Goal: Transaction & Acquisition: Purchase product/service

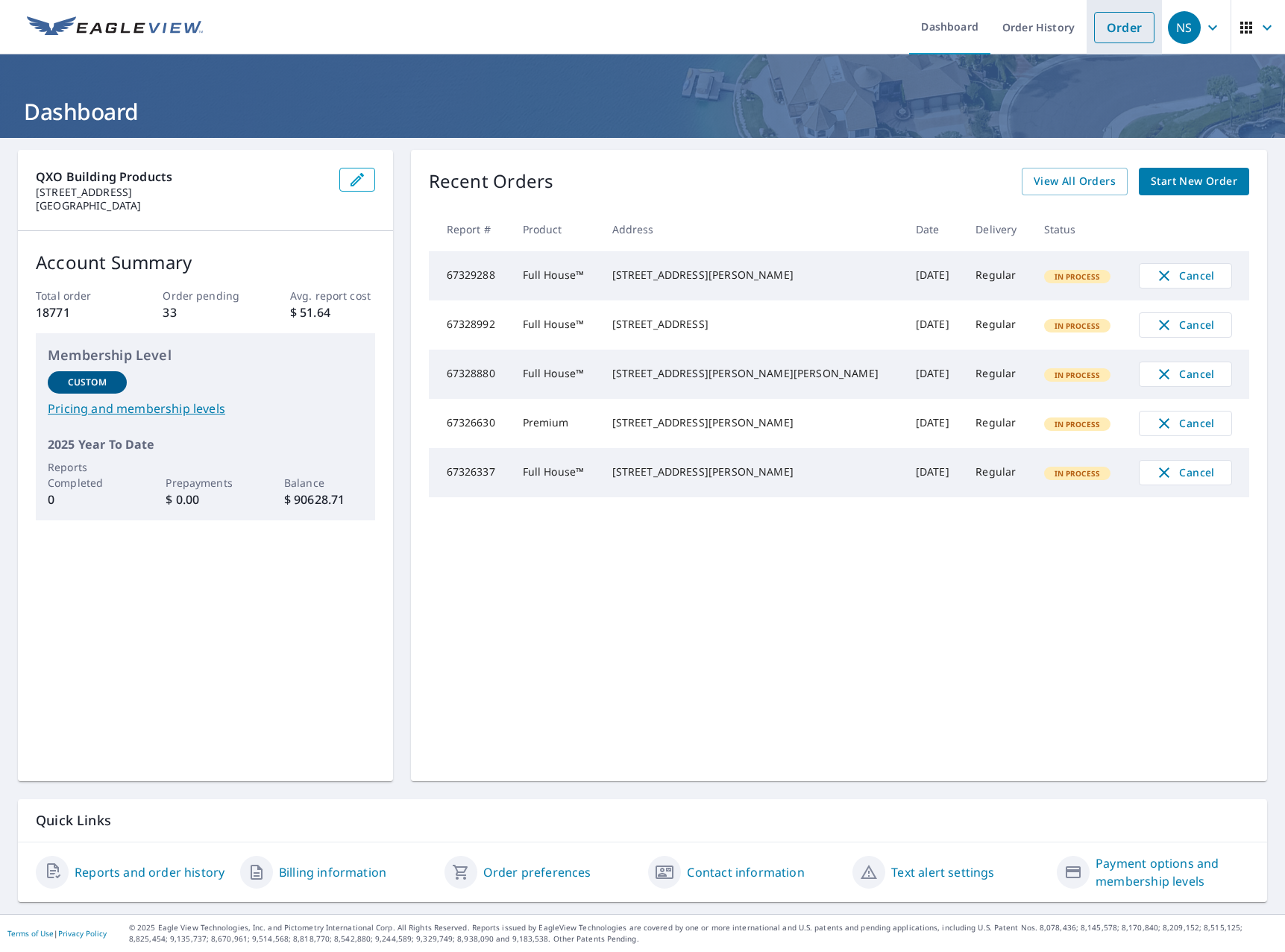
click at [1138, 26] on link "Order" at bounding box center [1124, 27] width 61 height 31
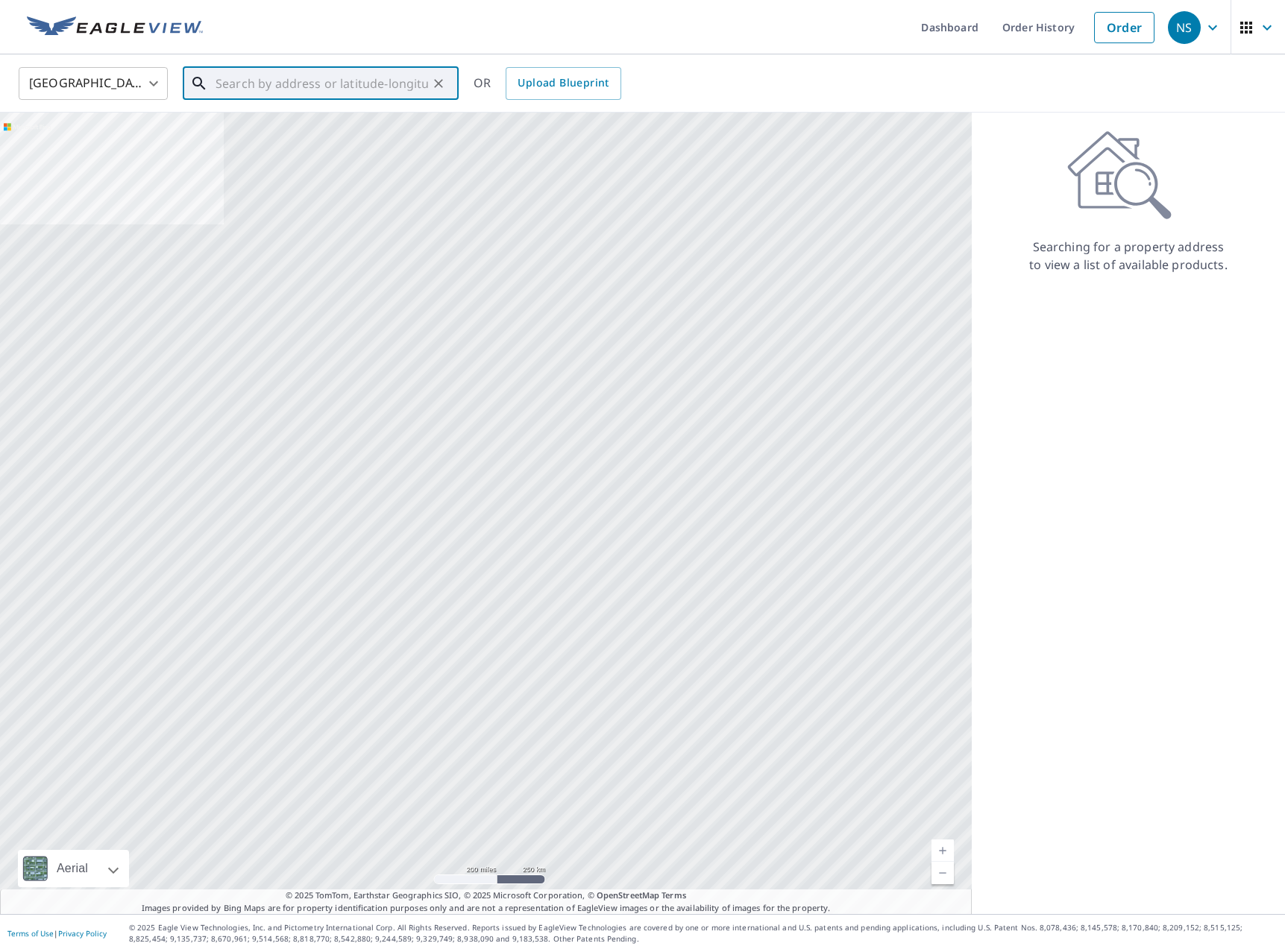
paste input "[STREET_ADDRESS]"
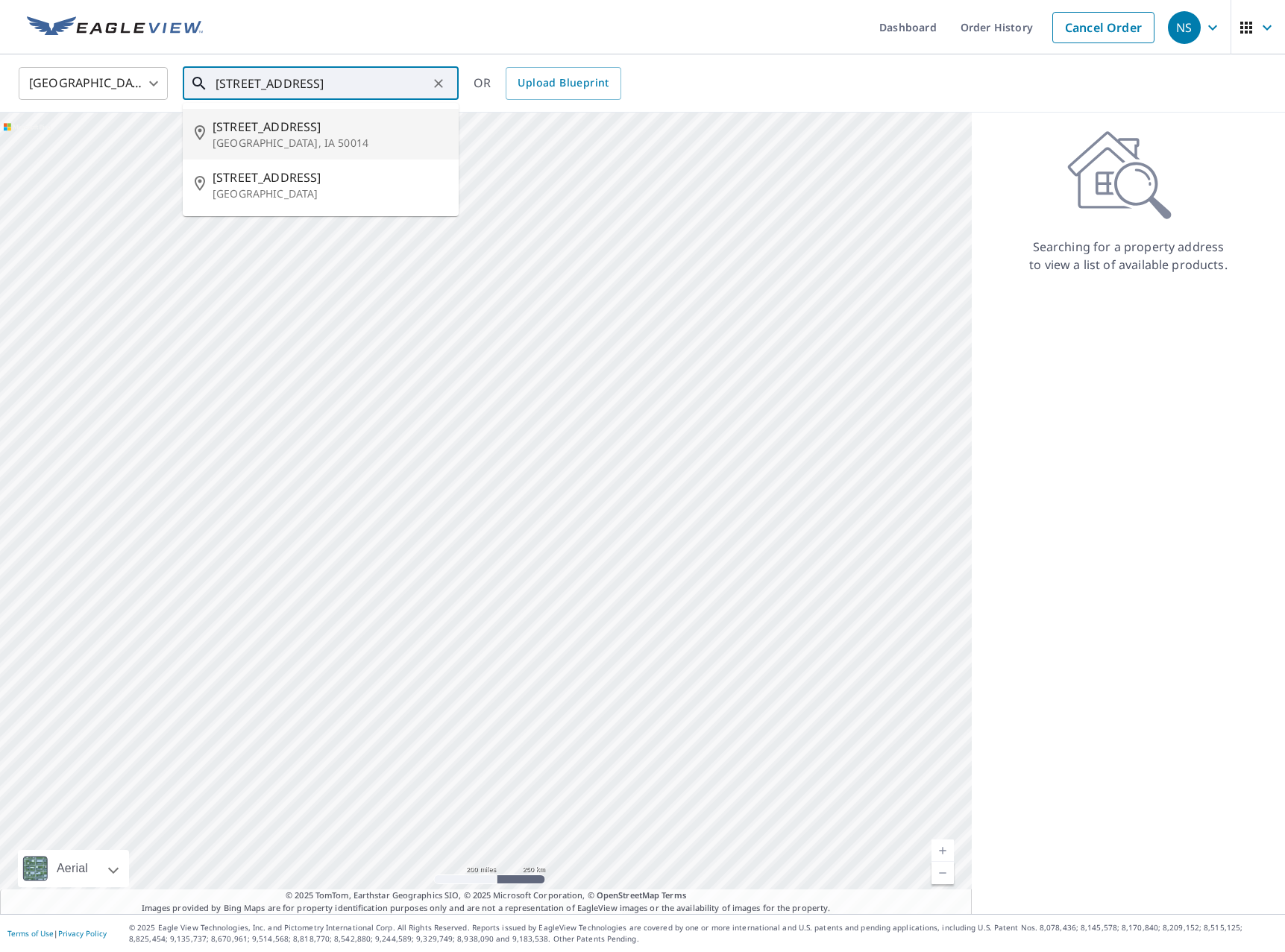
click at [317, 136] on p "[GEOGRAPHIC_DATA], IA 50014" at bounding box center [329, 143] width 235 height 14
type input "3107 Red Fox Rd Ames, IA 50014"
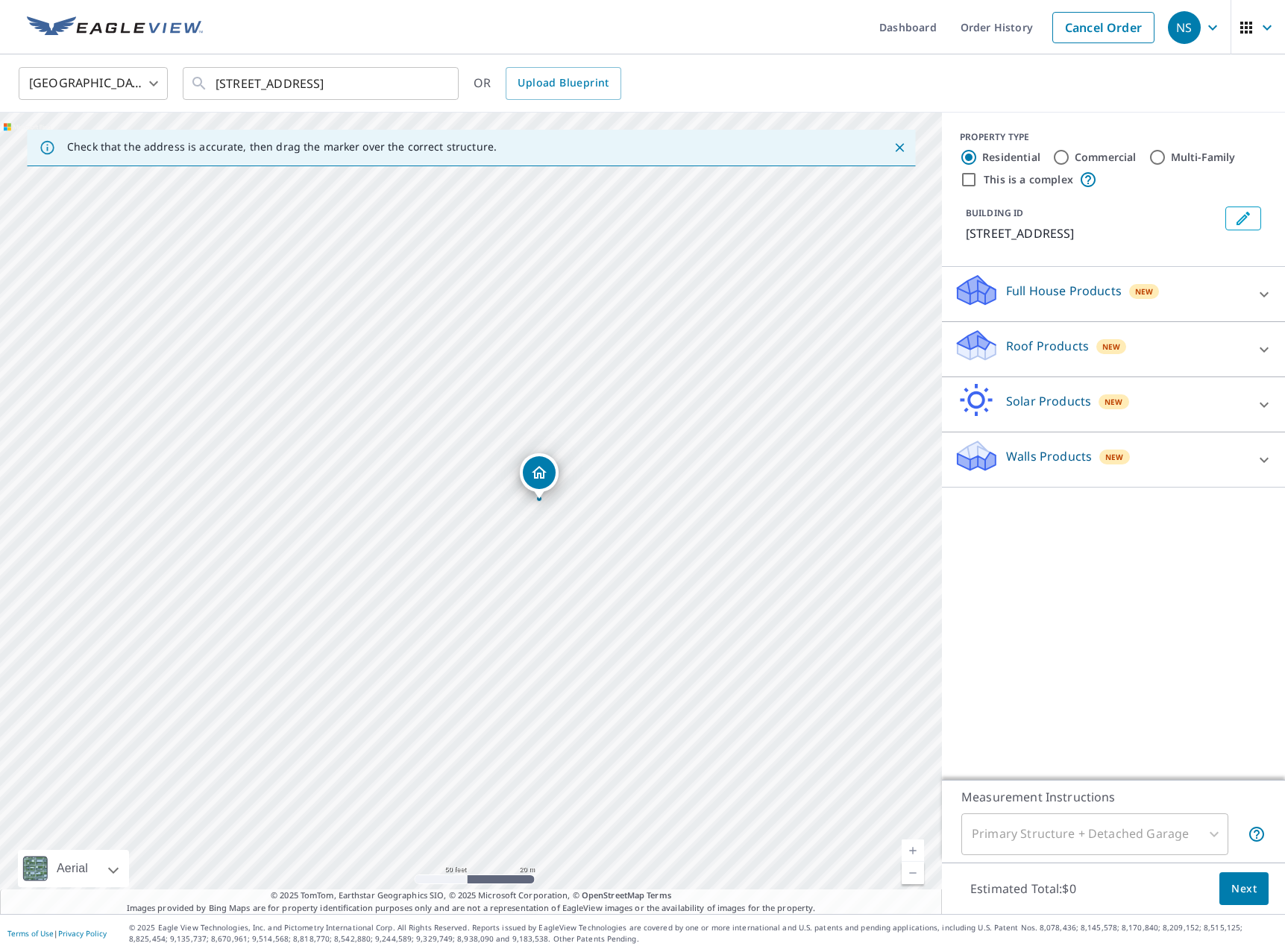
drag, startPoint x: 441, startPoint y: 461, endPoint x: 606, endPoint y: 506, distance: 171.0
click at [606, 506] on div "3107 Red Fox Rd Ames, IA 50014" at bounding box center [471, 514] width 942 height 801
click at [1071, 273] on div "Full House Products New" at bounding box center [1100, 294] width 293 height 42
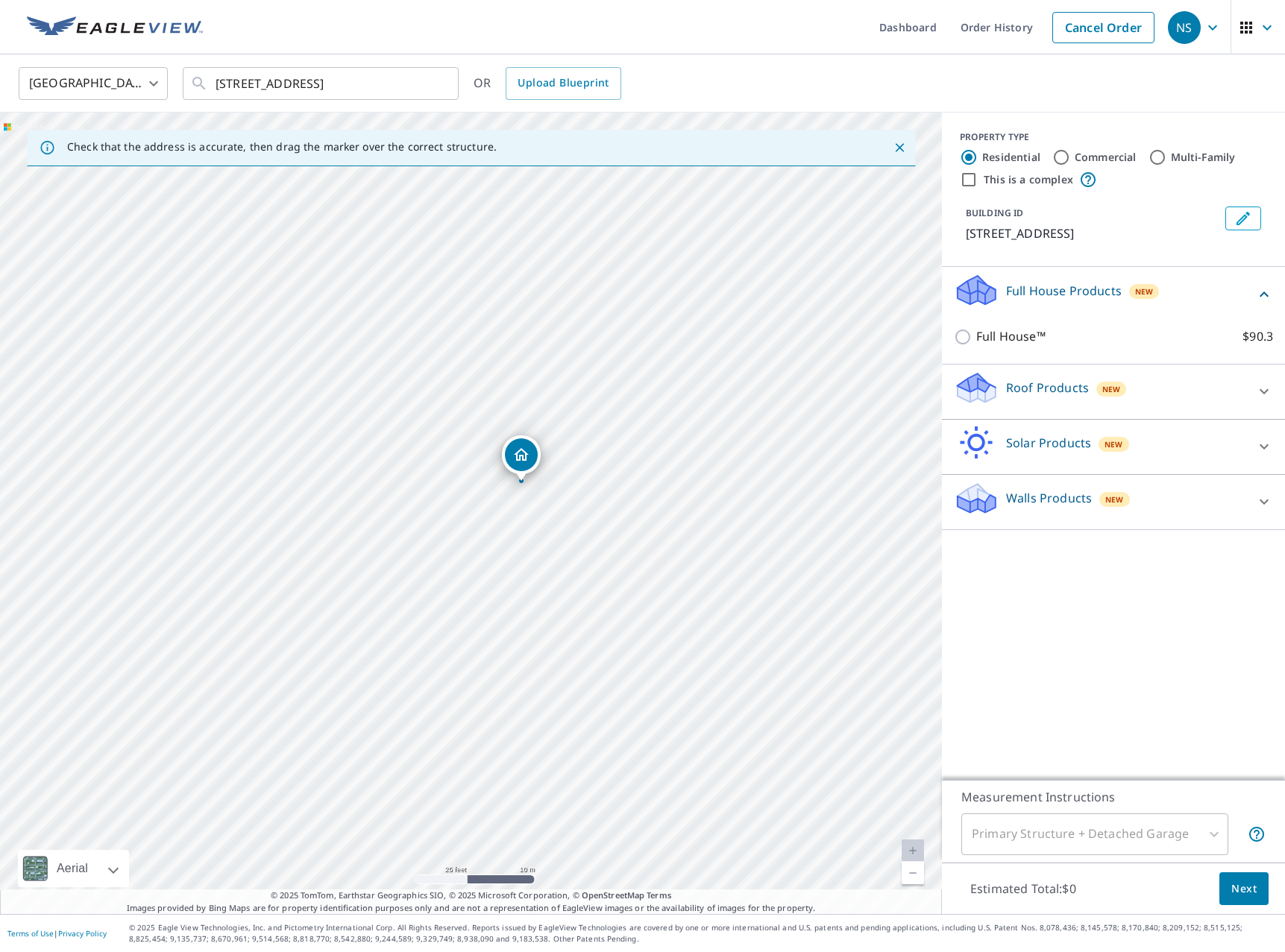
click at [1020, 393] on p "Roof Products" at bounding box center [1048, 387] width 83 height 18
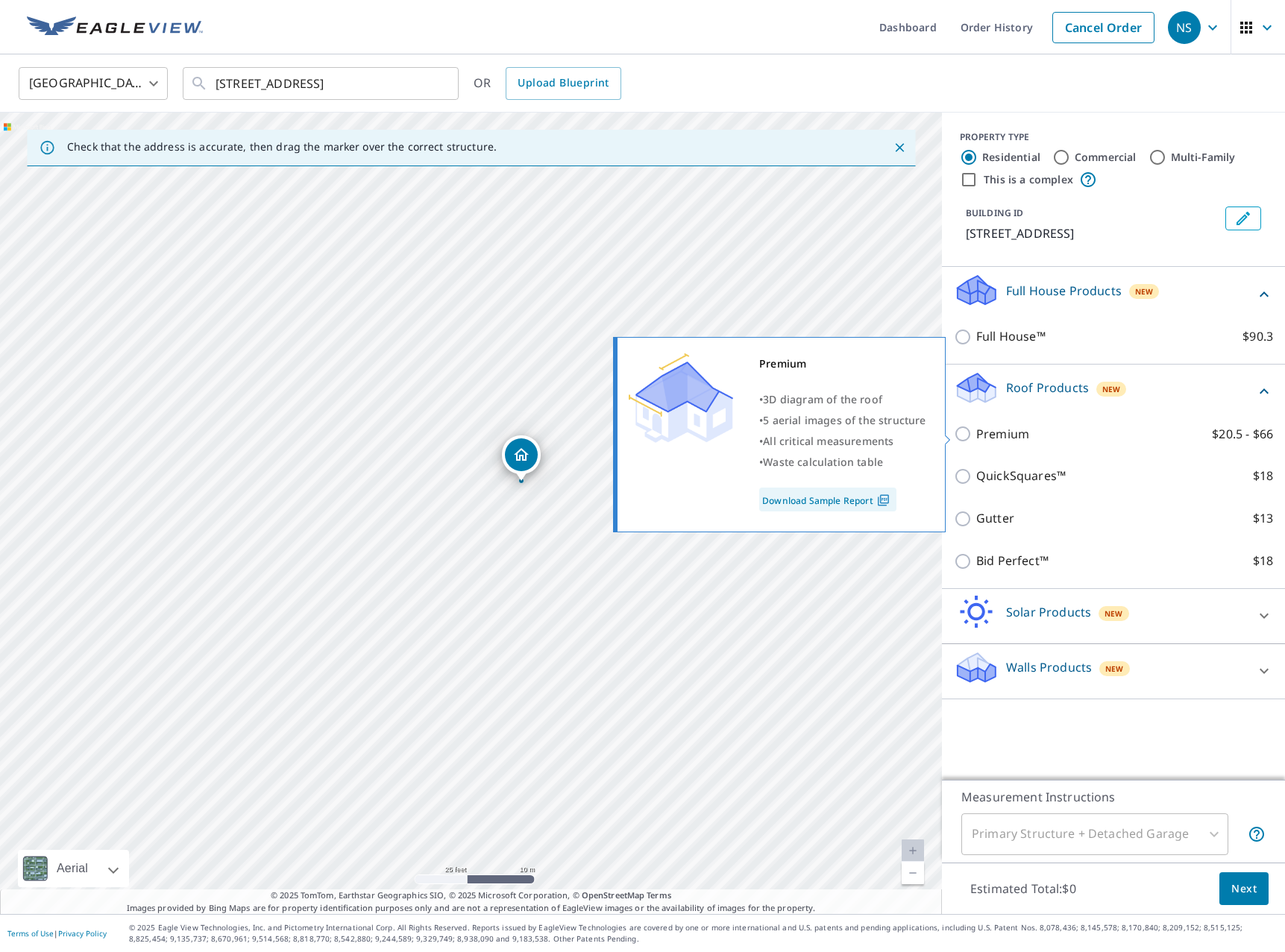
click at [989, 434] on p "Premium" at bounding box center [1002, 434] width 53 height 18
click at [976, 434] on input "Premium $20.5 - $66" at bounding box center [964, 434] width 22 height 18
checkbox input "true"
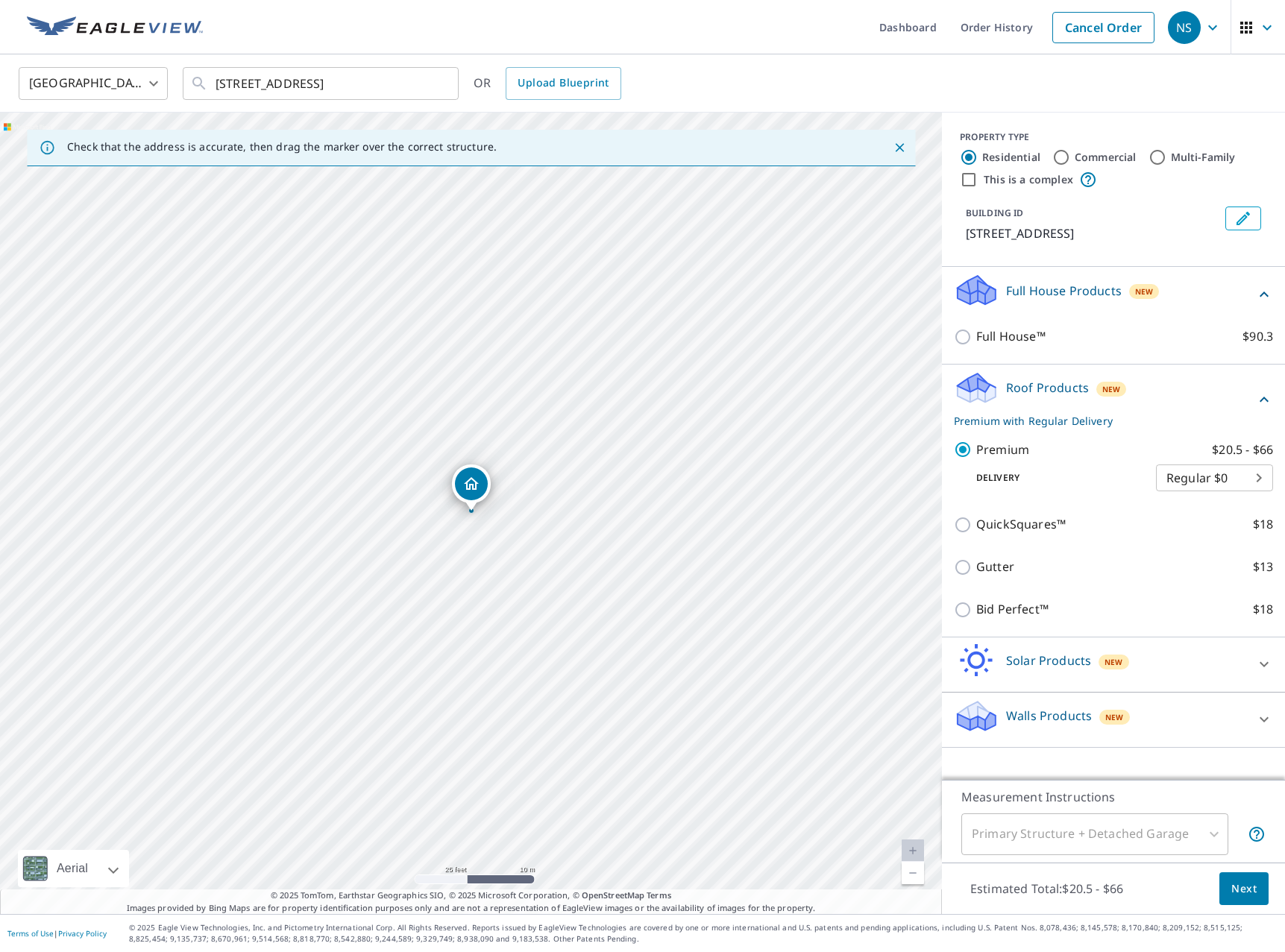
click at [1227, 876] on button "Next" at bounding box center [1243, 889] width 49 height 34
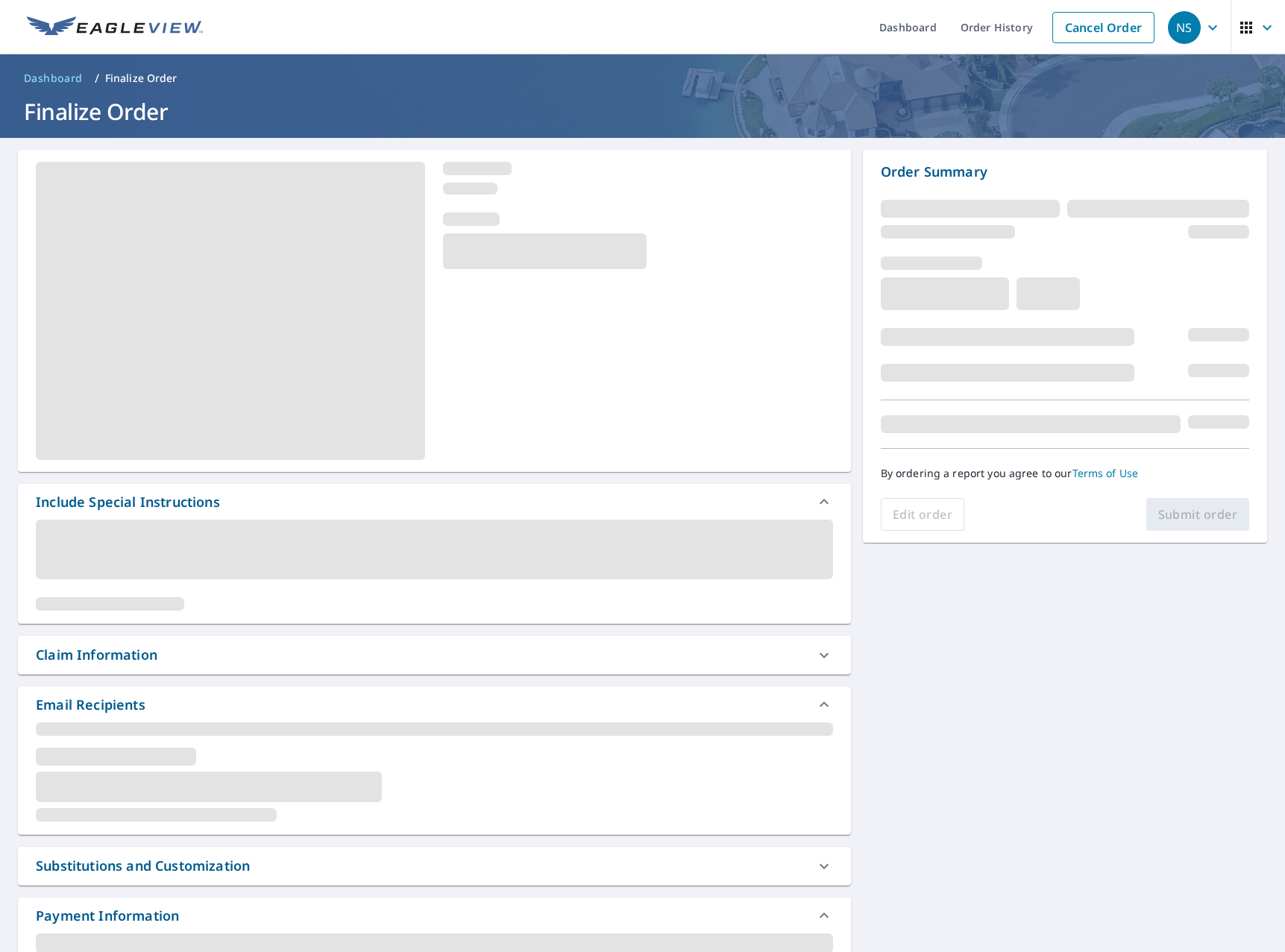
click at [223, 651] on div "Claim Information" at bounding box center [421, 655] width 770 height 20
click at [996, 685] on div "Include Special Instructions Claim Information Email Recipients Substitutions a…" at bounding box center [642, 757] width 1285 height 1238
click at [1037, 653] on div "Include Special Instructions Claim Information Email Recipients Substitutions a…" at bounding box center [642, 757] width 1285 height 1238
click at [828, 662] on icon at bounding box center [824, 656] width 18 height 18
click at [1106, 727] on div "Include Special Instructions Claim Information Email Recipients Substitutions a…" at bounding box center [642, 757] width 1285 height 1238
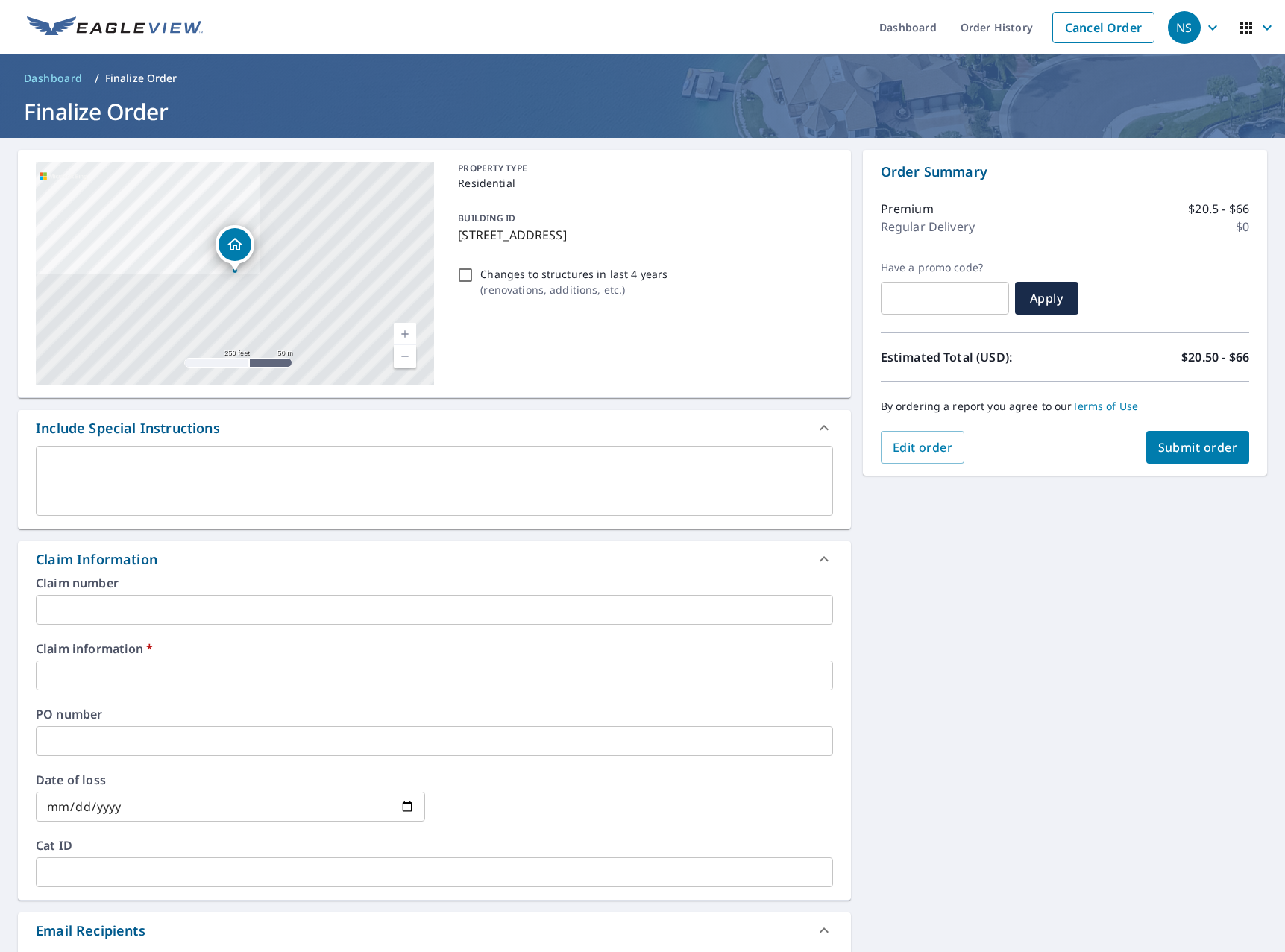
click at [215, 684] on input "text" at bounding box center [434, 675] width 797 height 30
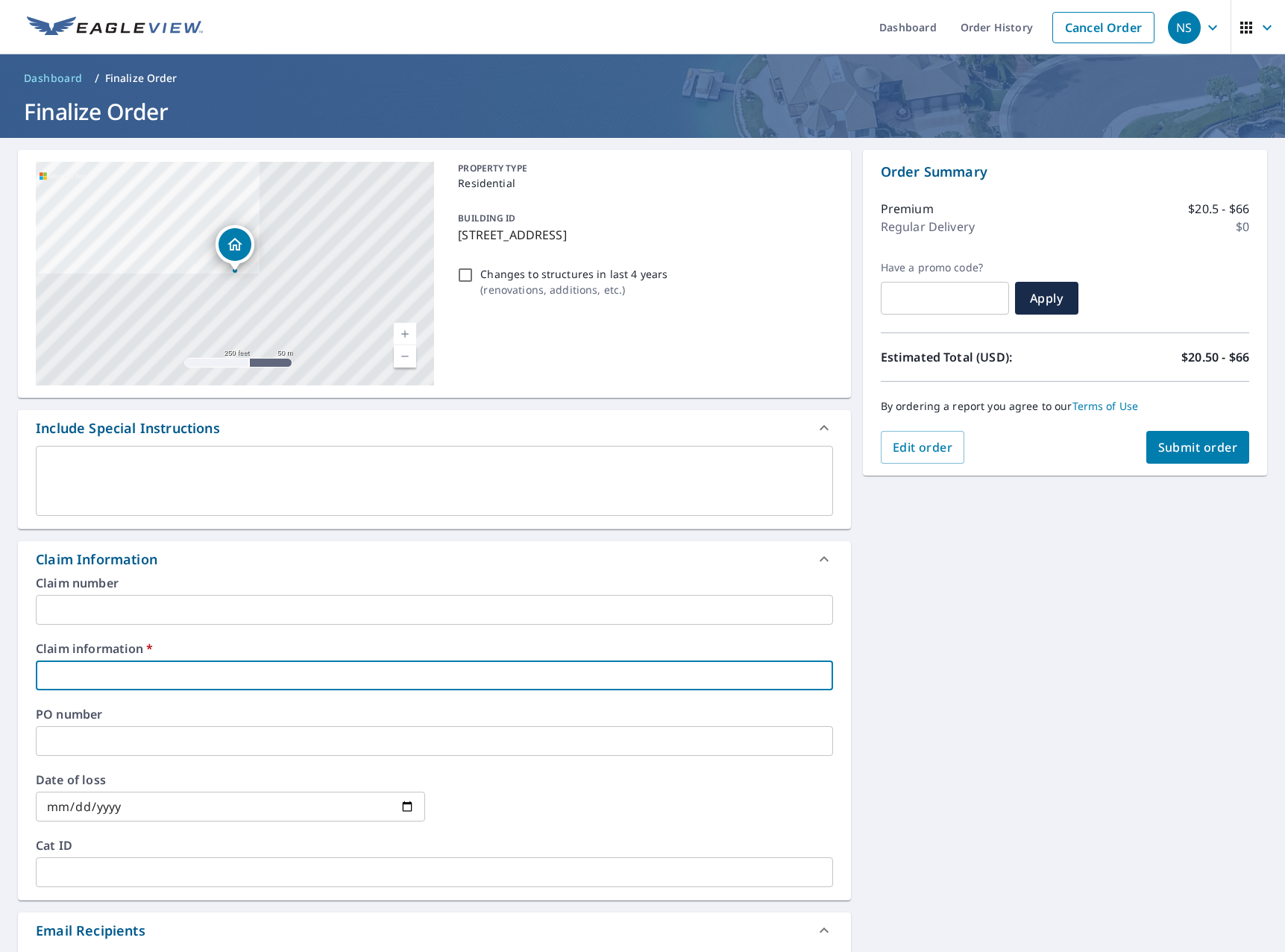
type input "0"
checkbox input "true"
type input "00"
checkbox input "true"
type input "000"
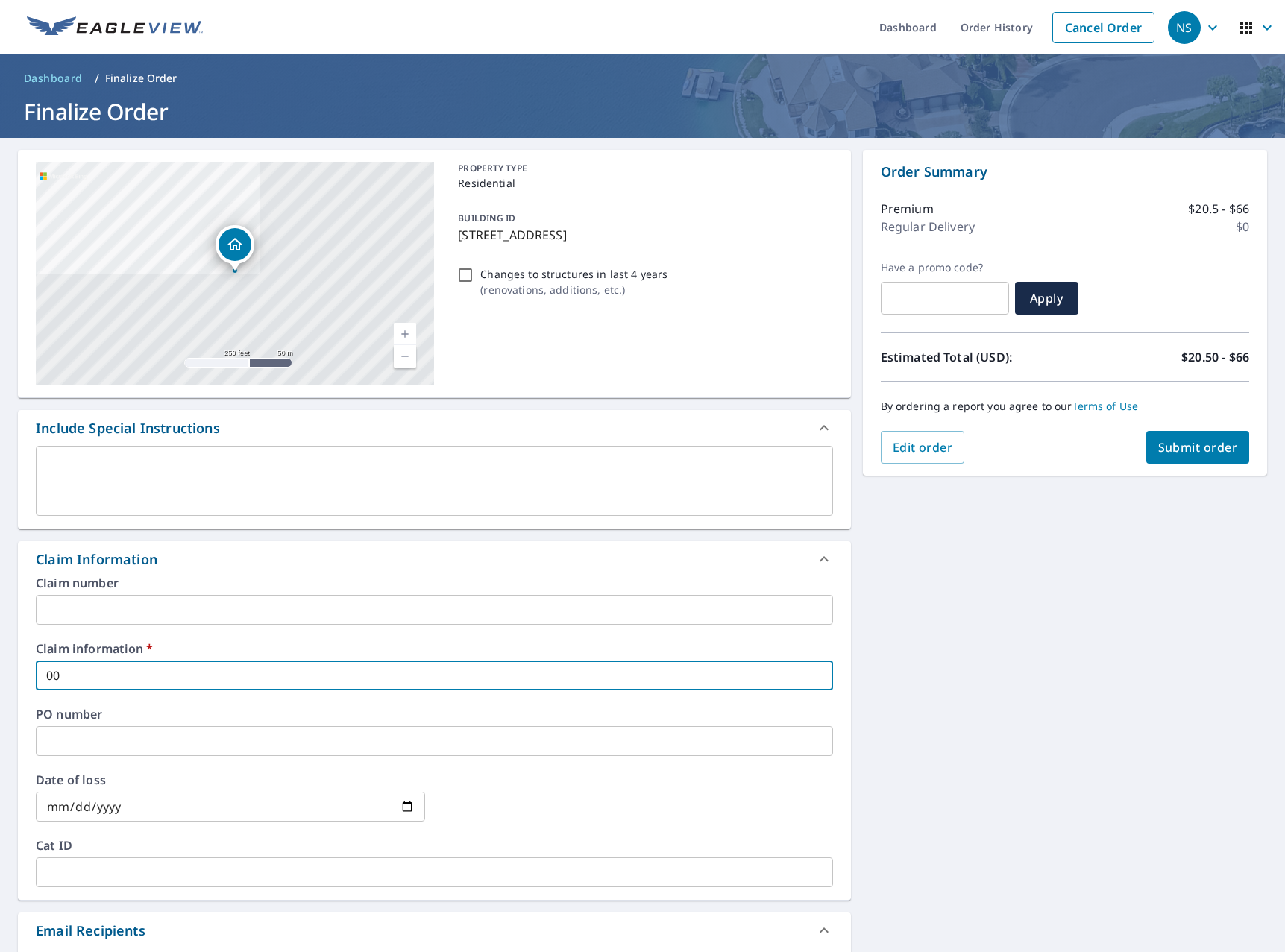
checkbox input "true"
type input "0000"
checkbox input "true"
type input "0000"
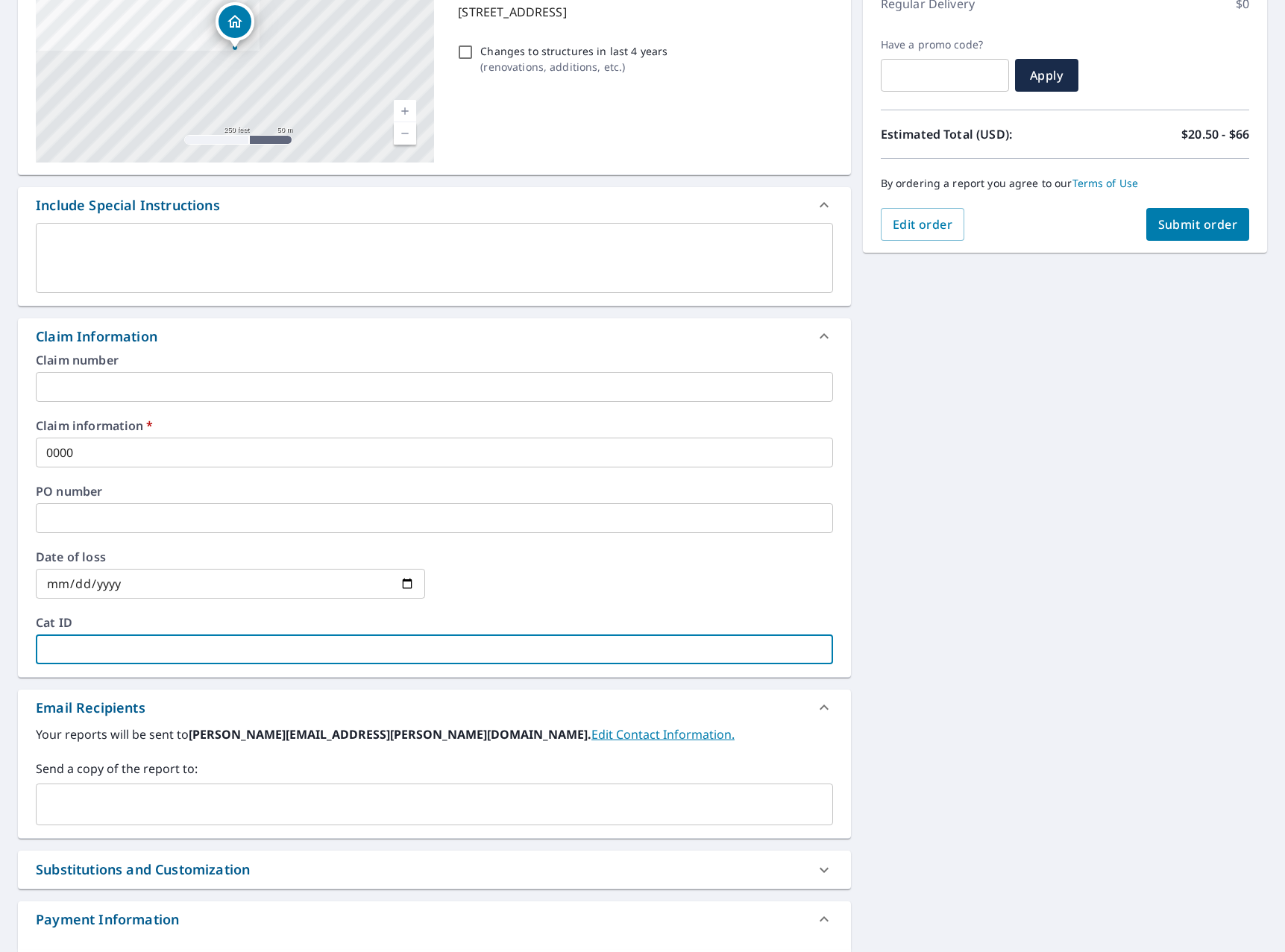
scroll to position [230, 0]
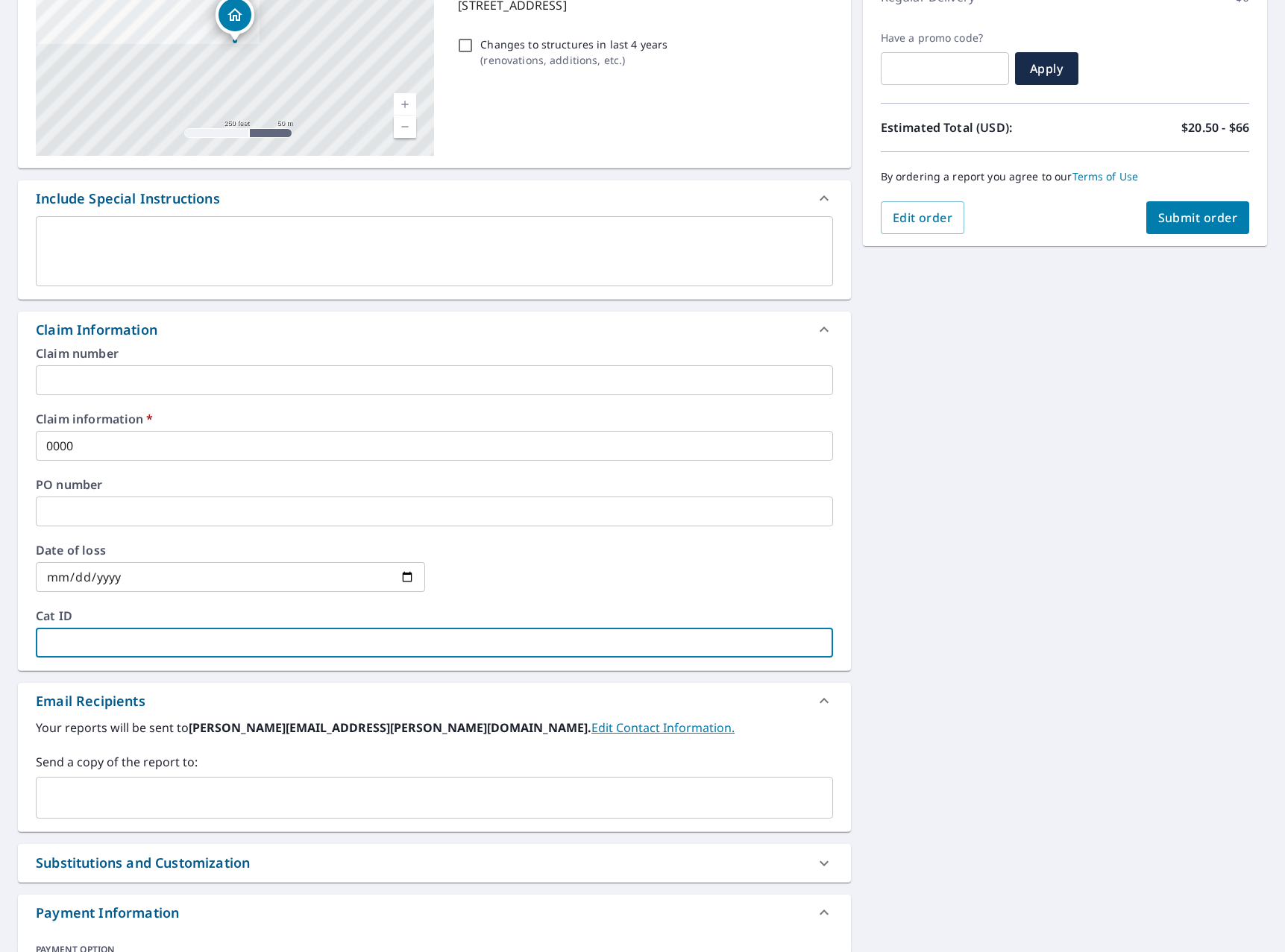
click at [275, 798] on input "text" at bounding box center [423, 798] width 762 height 28
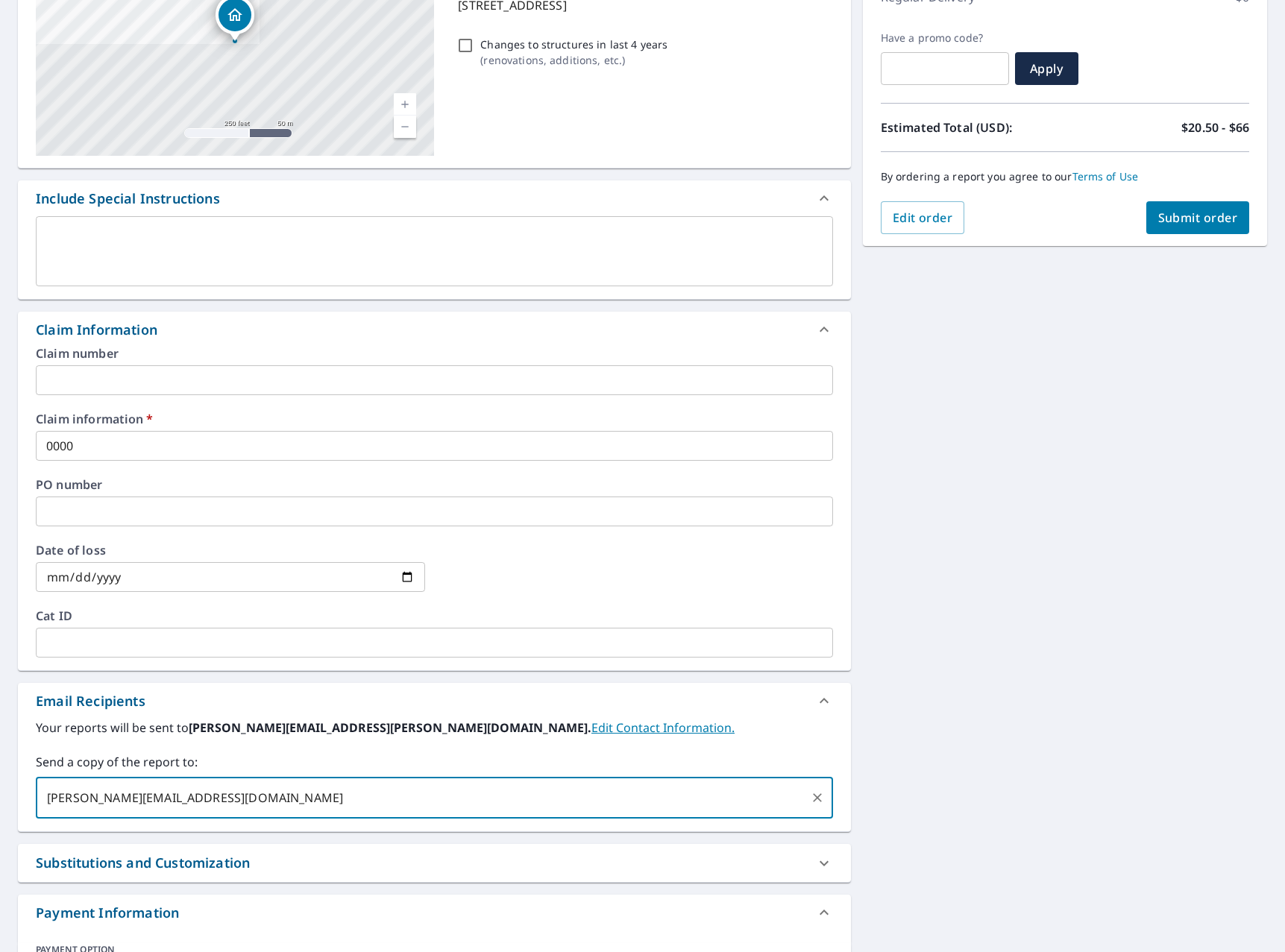
type input "[PERSON_NAME][EMAIL_ADDRESS][DOMAIN_NAME]"
click at [1218, 206] on button "Submit order" at bounding box center [1197, 218] width 103 height 33
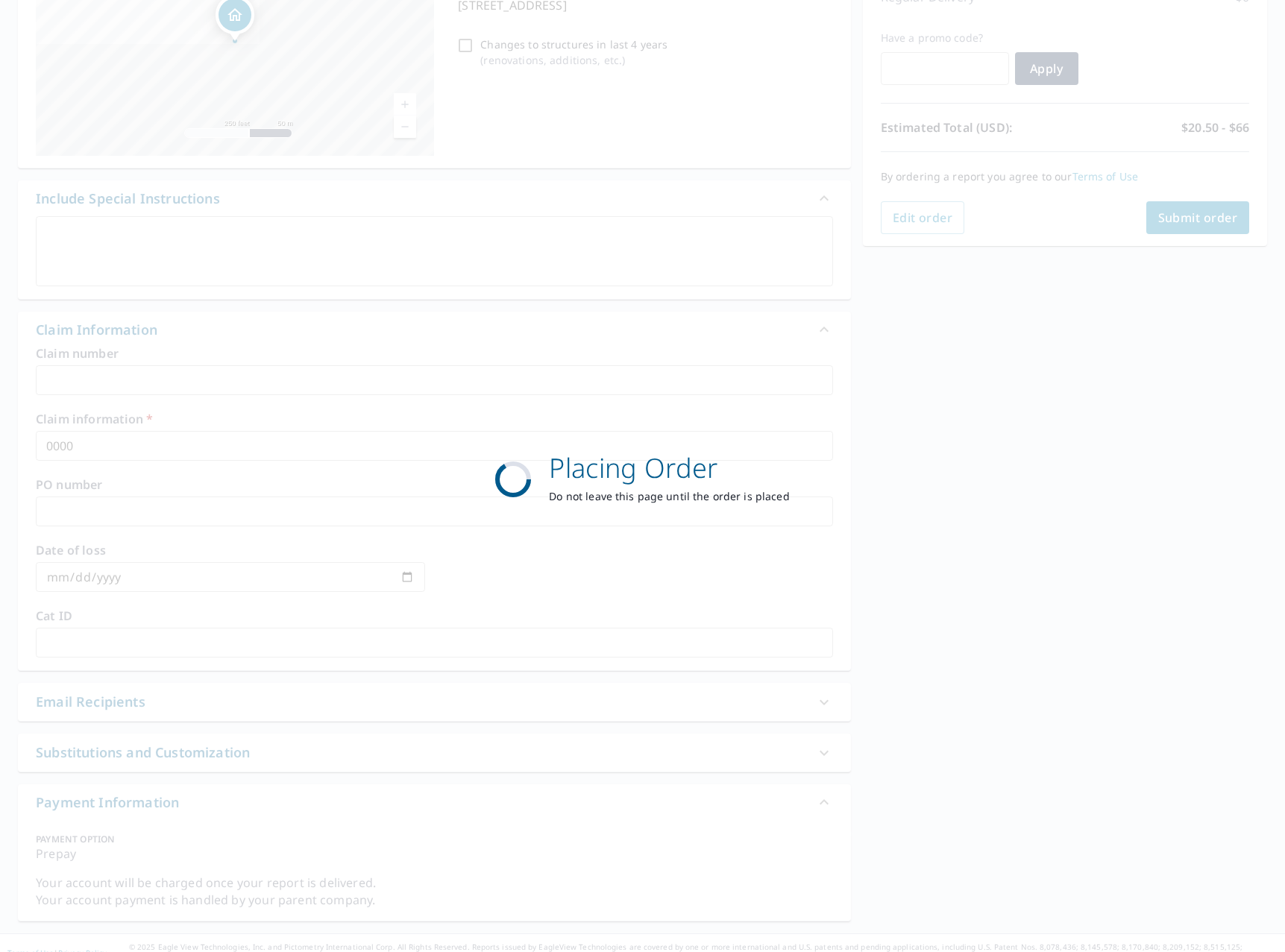
checkbox input "true"
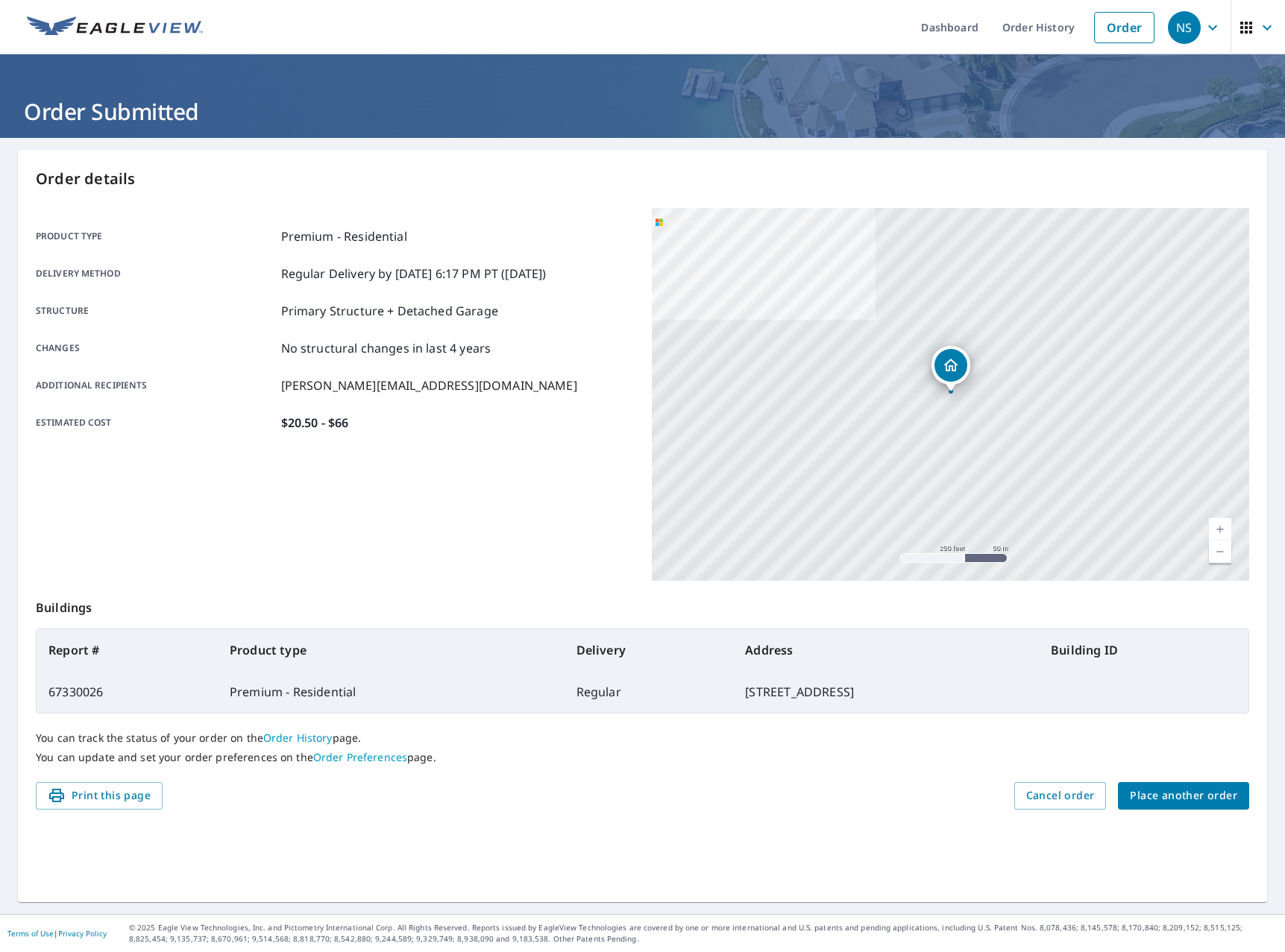
click at [333, 470] on div "Product type Premium - Residential Delivery method Regular Delivery by [DATE] 6…" at bounding box center [334, 395] width 598 height 373
click at [1116, 19] on link "Order" at bounding box center [1124, 27] width 61 height 31
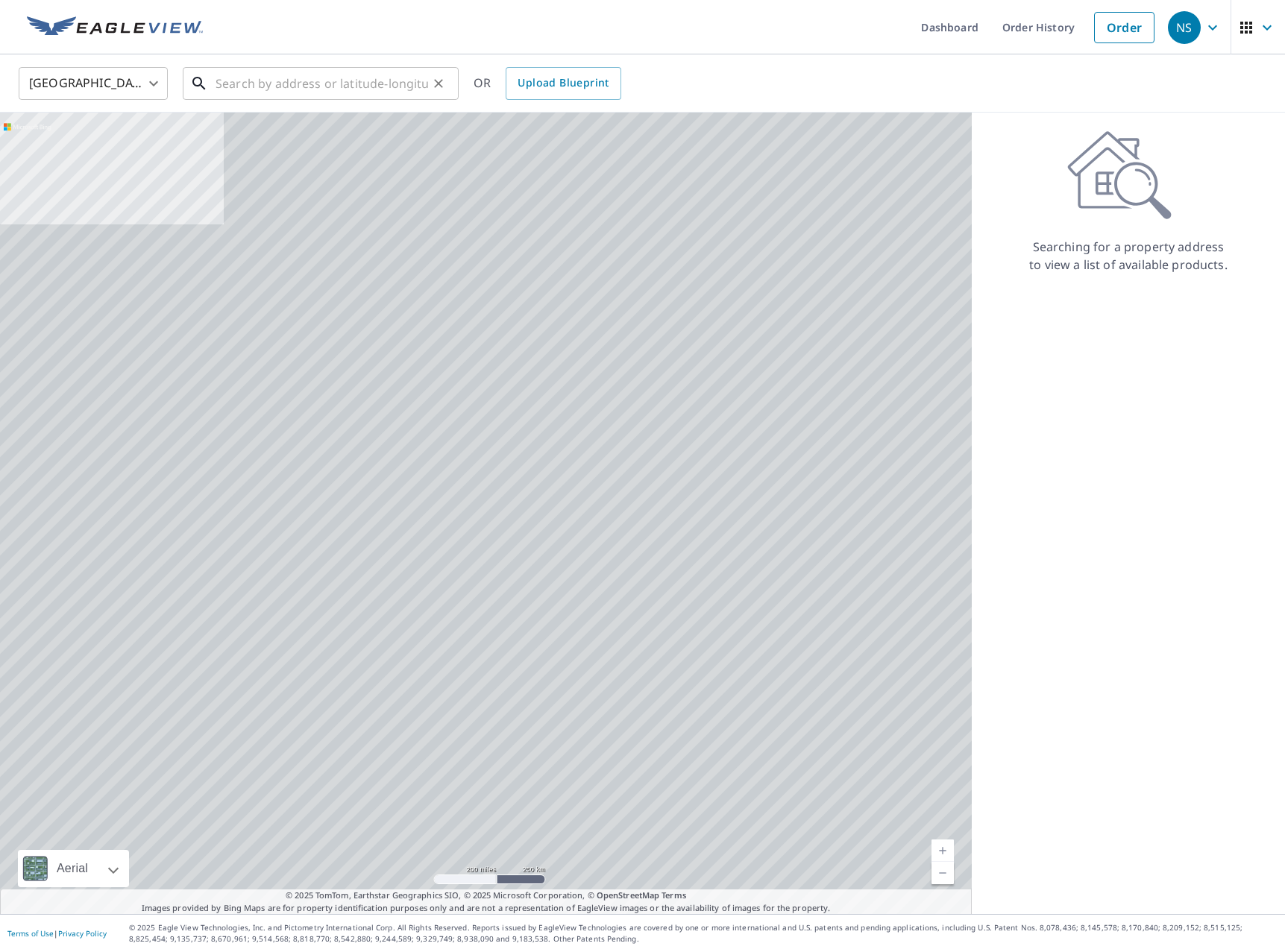
click at [319, 70] on input "text" at bounding box center [321, 83] width 212 height 42
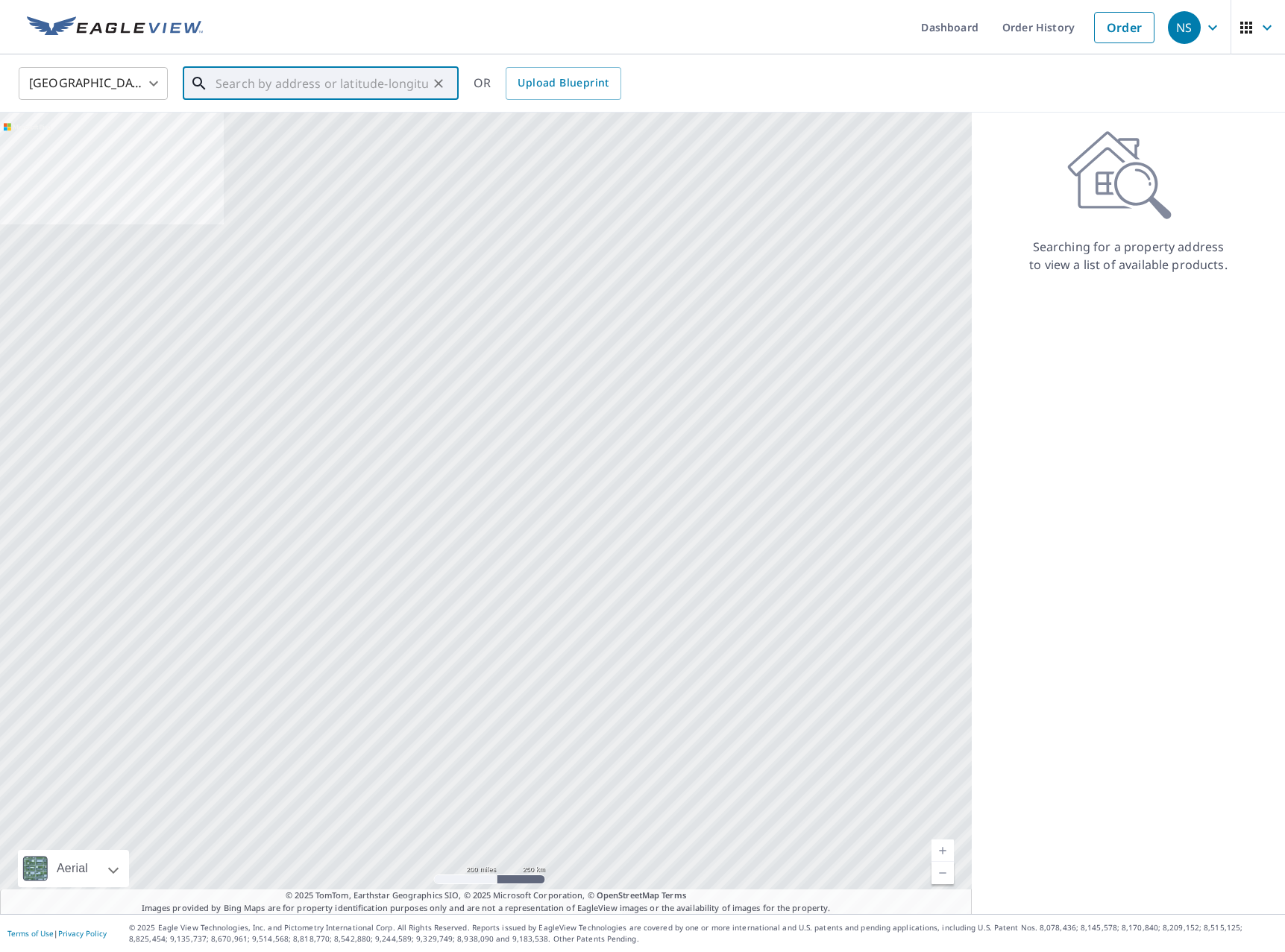
click at [305, 83] on input "text" at bounding box center [321, 83] width 212 height 42
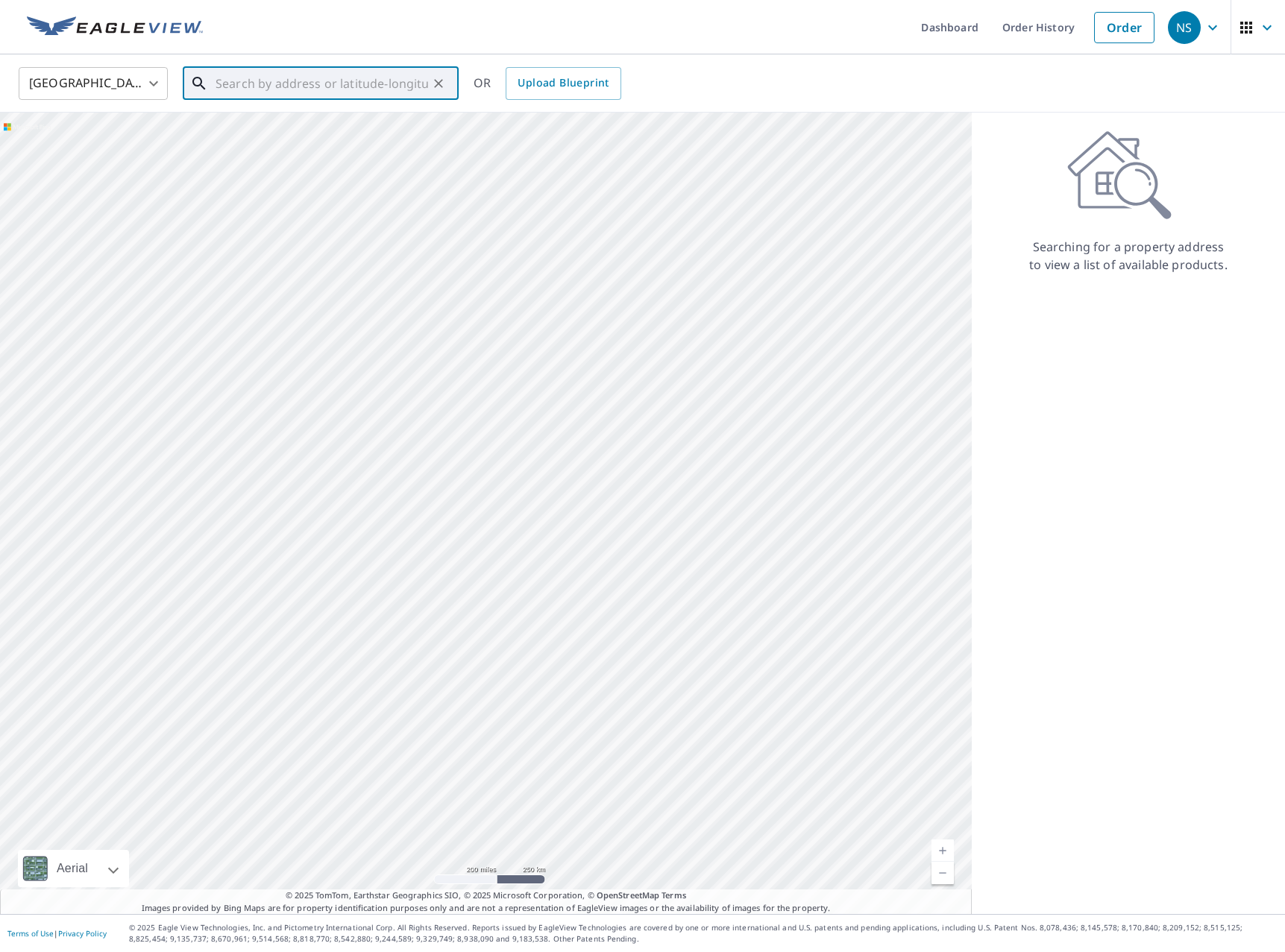
paste input "1118 S Sand"
click at [303, 143] on p "[PERSON_NAME], IA 50124" at bounding box center [329, 143] width 235 height 14
type input "[STREET_ADDRESS][PERSON_NAME]"
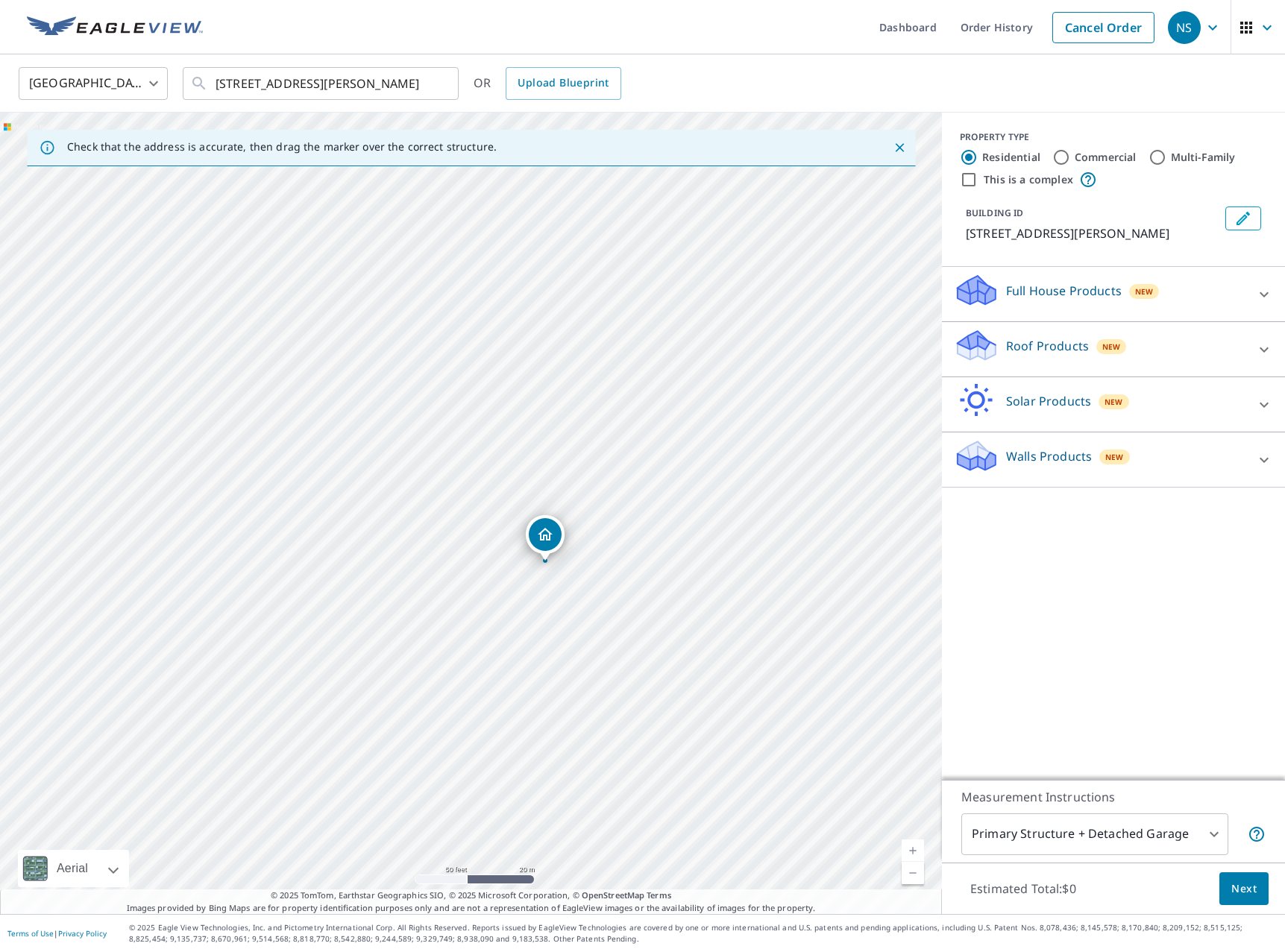
drag, startPoint x: 559, startPoint y: 433, endPoint x: 556, endPoint y: 681, distance: 248.0
click at [556, 681] on div "[STREET_ADDRESS][PERSON_NAME]" at bounding box center [471, 514] width 942 height 801
click at [1011, 350] on p "Roof Products" at bounding box center [1048, 346] width 83 height 18
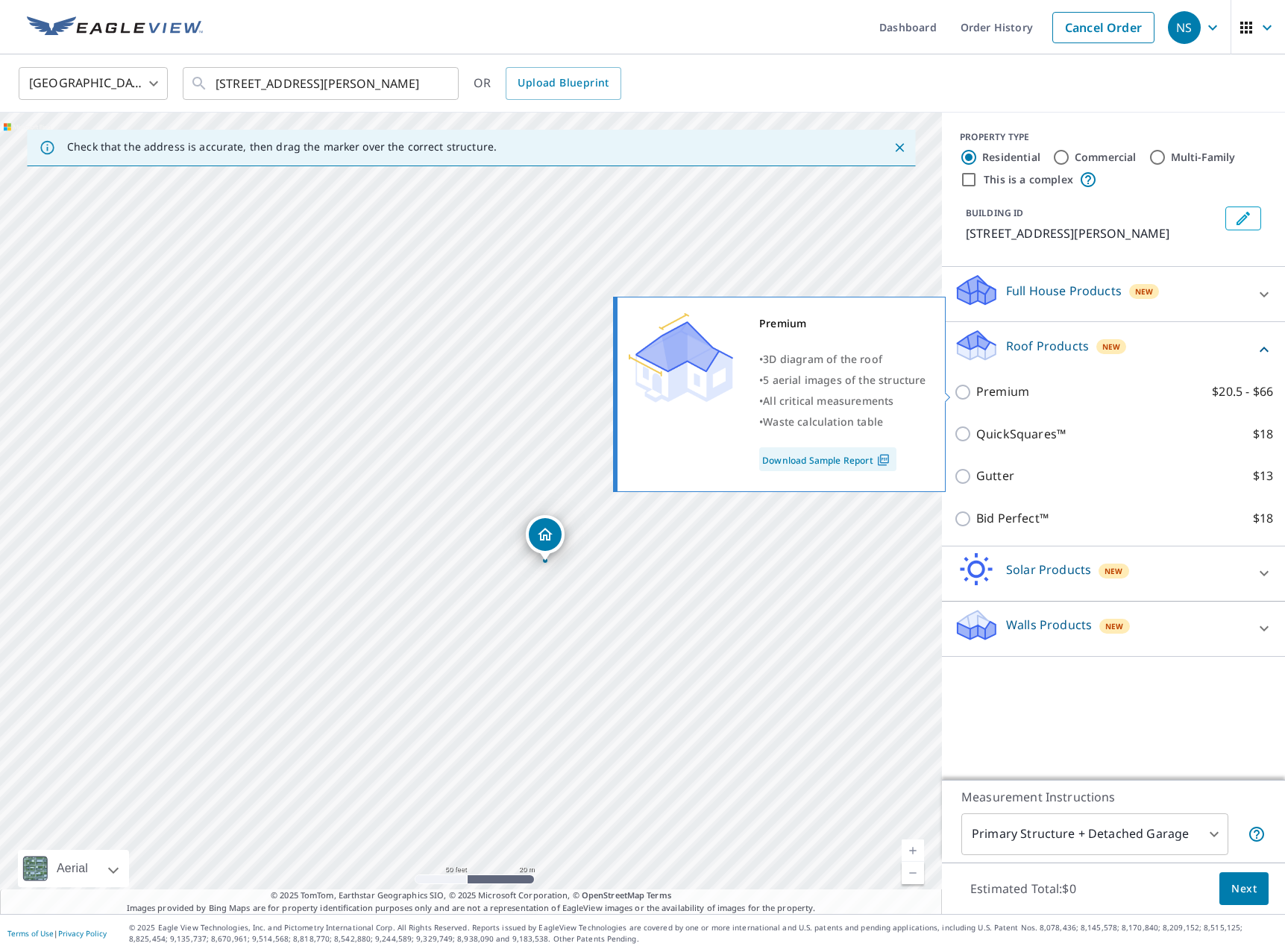
click at [985, 396] on p "Premium" at bounding box center [1002, 391] width 53 height 18
click at [976, 396] on input "Premium $20.5 - $66" at bounding box center [964, 392] width 22 height 18
checkbox input "true"
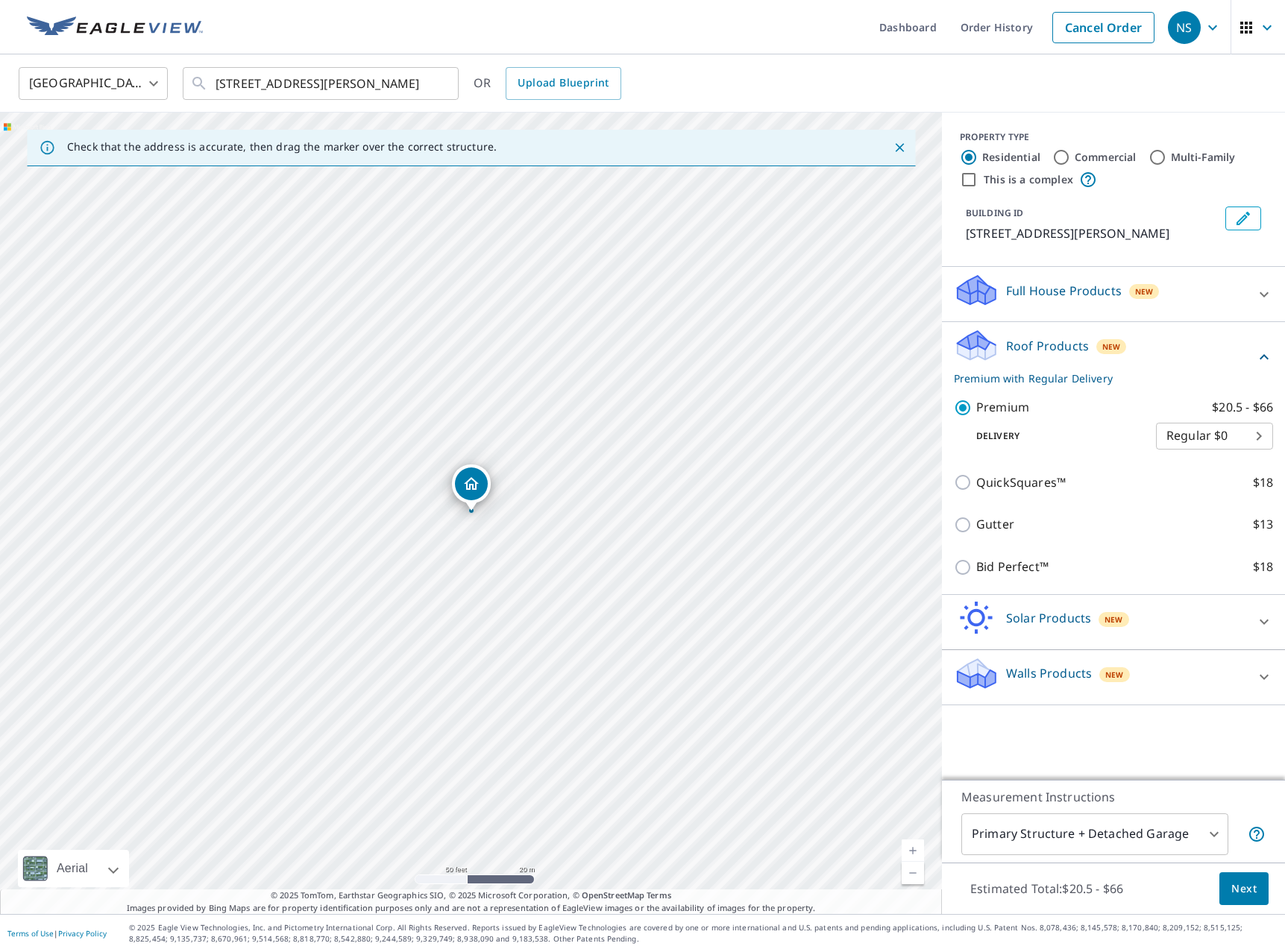
click at [1249, 892] on span "Next" at bounding box center [1243, 888] width 25 height 18
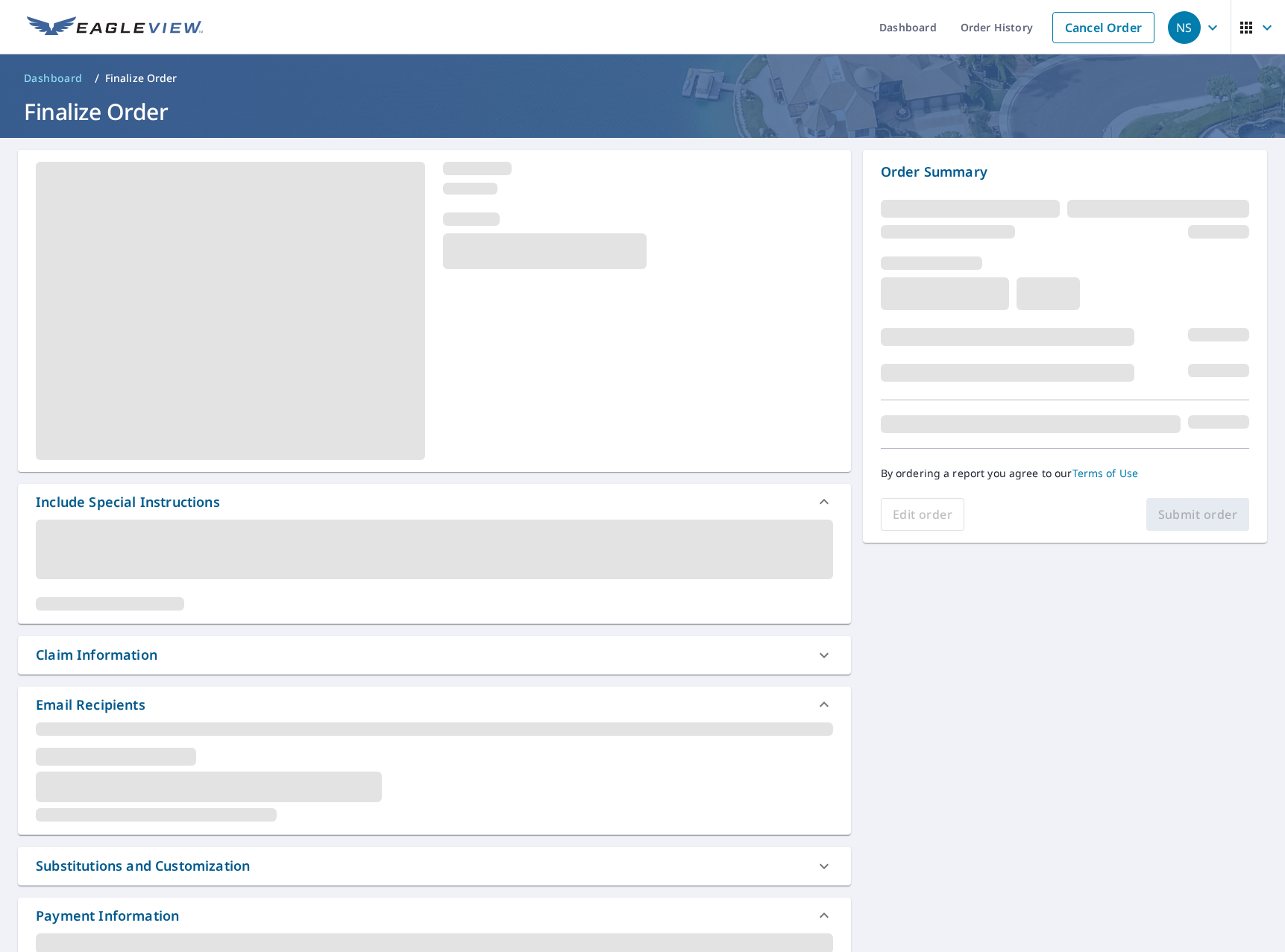
click at [195, 659] on div "Claim Information" at bounding box center [421, 655] width 770 height 20
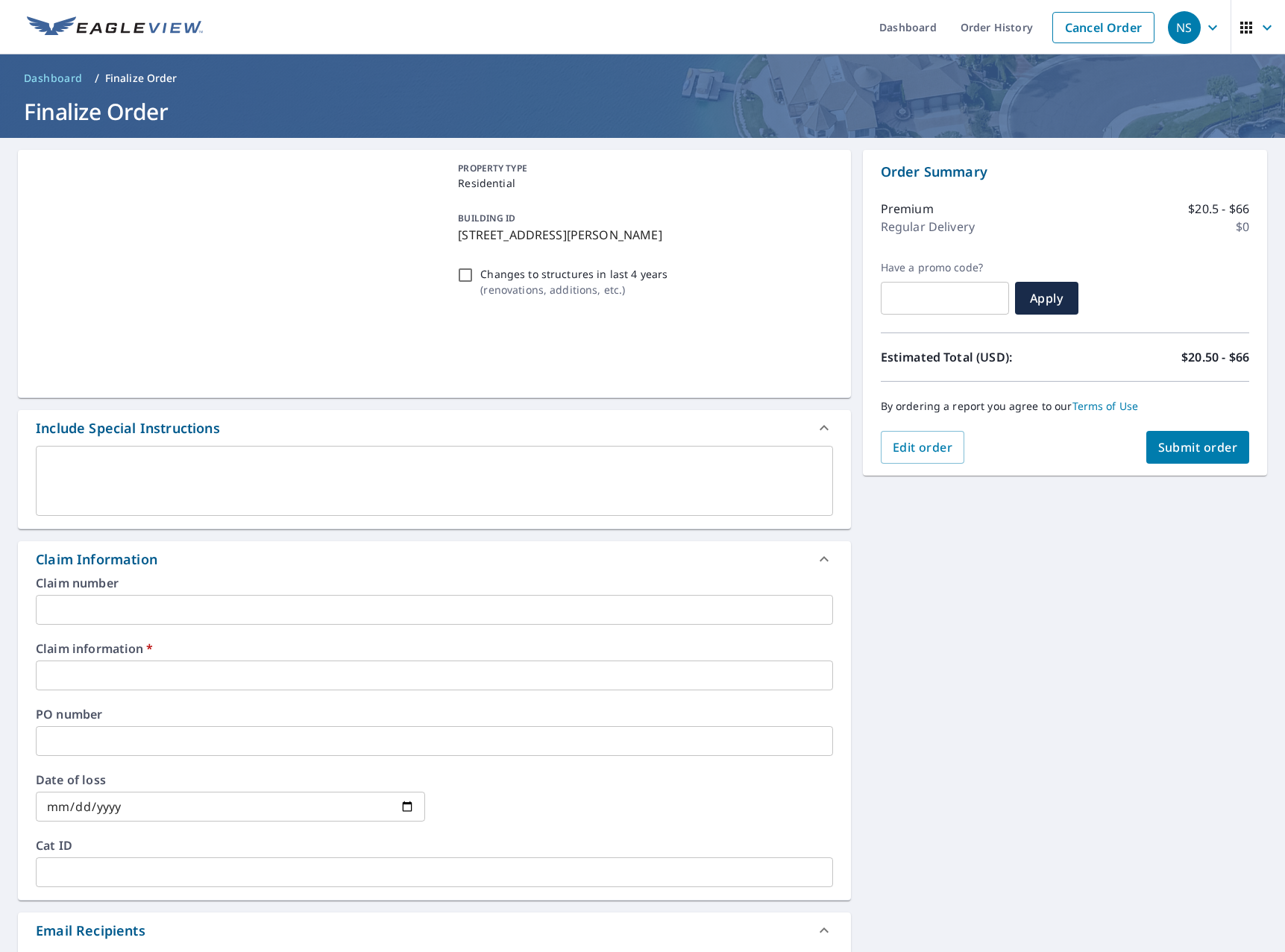
click at [405, 674] on input "text" at bounding box center [434, 675] width 797 height 30
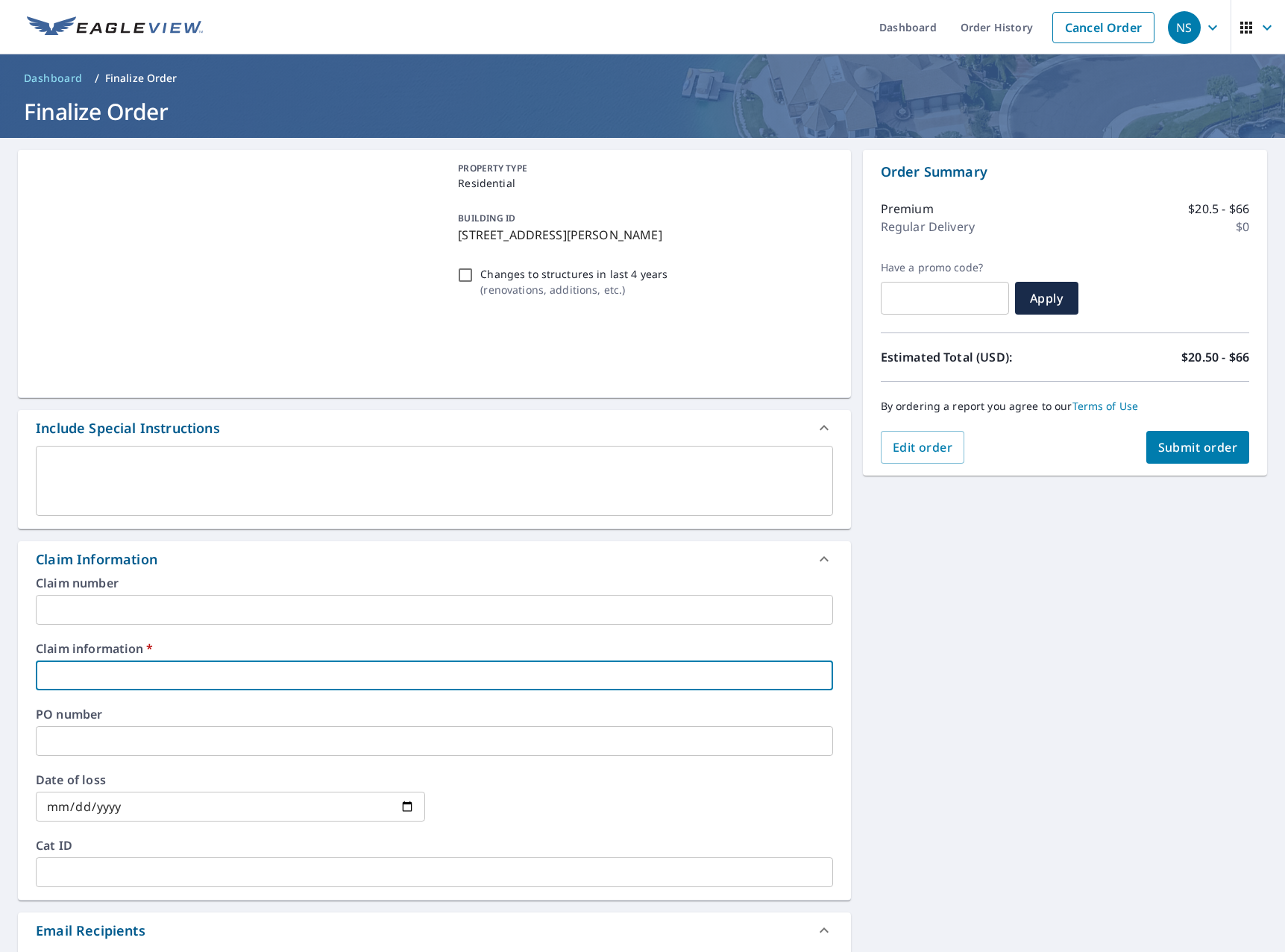
type input "0"
checkbox input "true"
type input "00"
checkbox input "true"
type input "000"
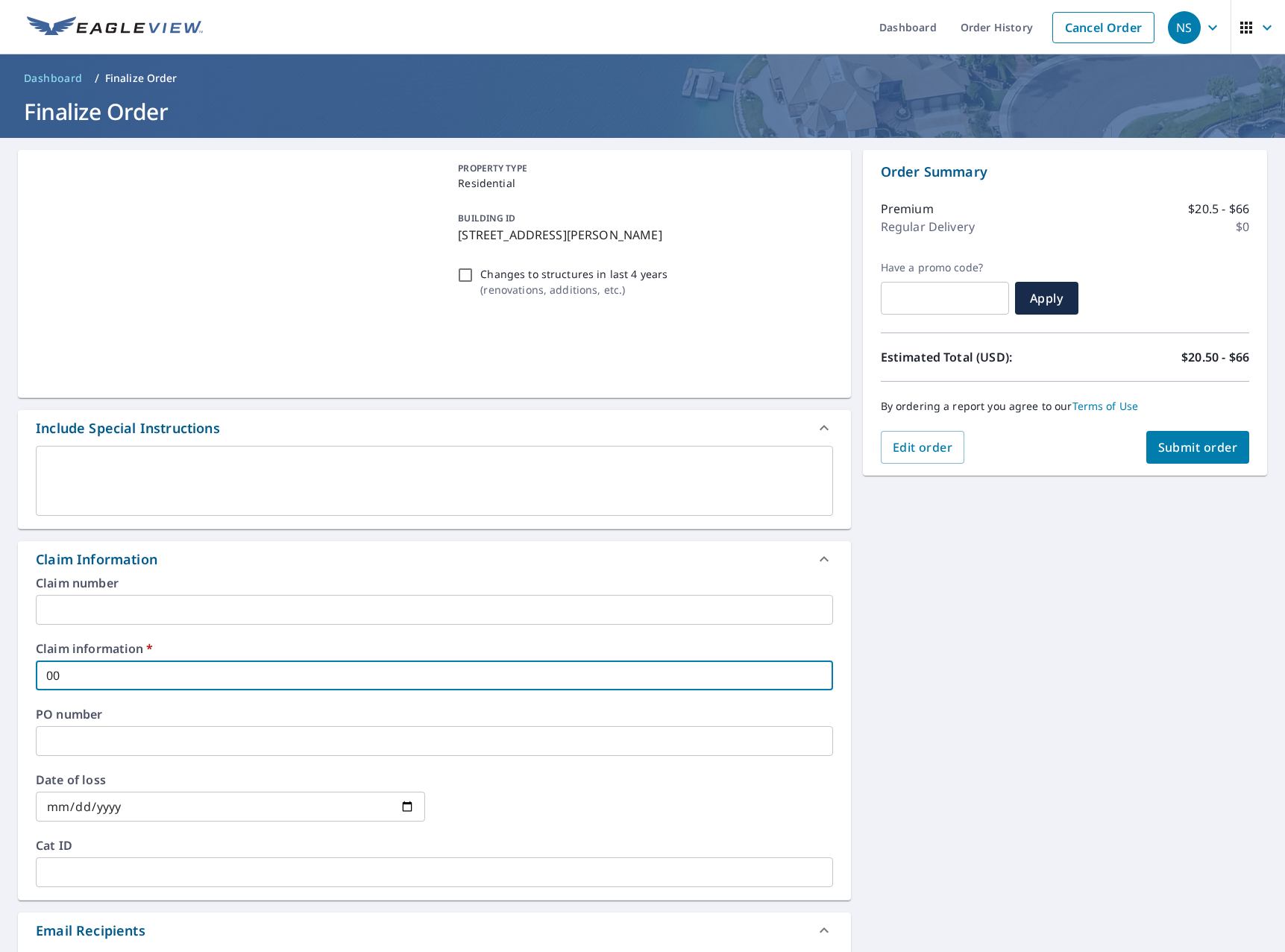
checkbox input "true"
type input "0000"
checkbox input "true"
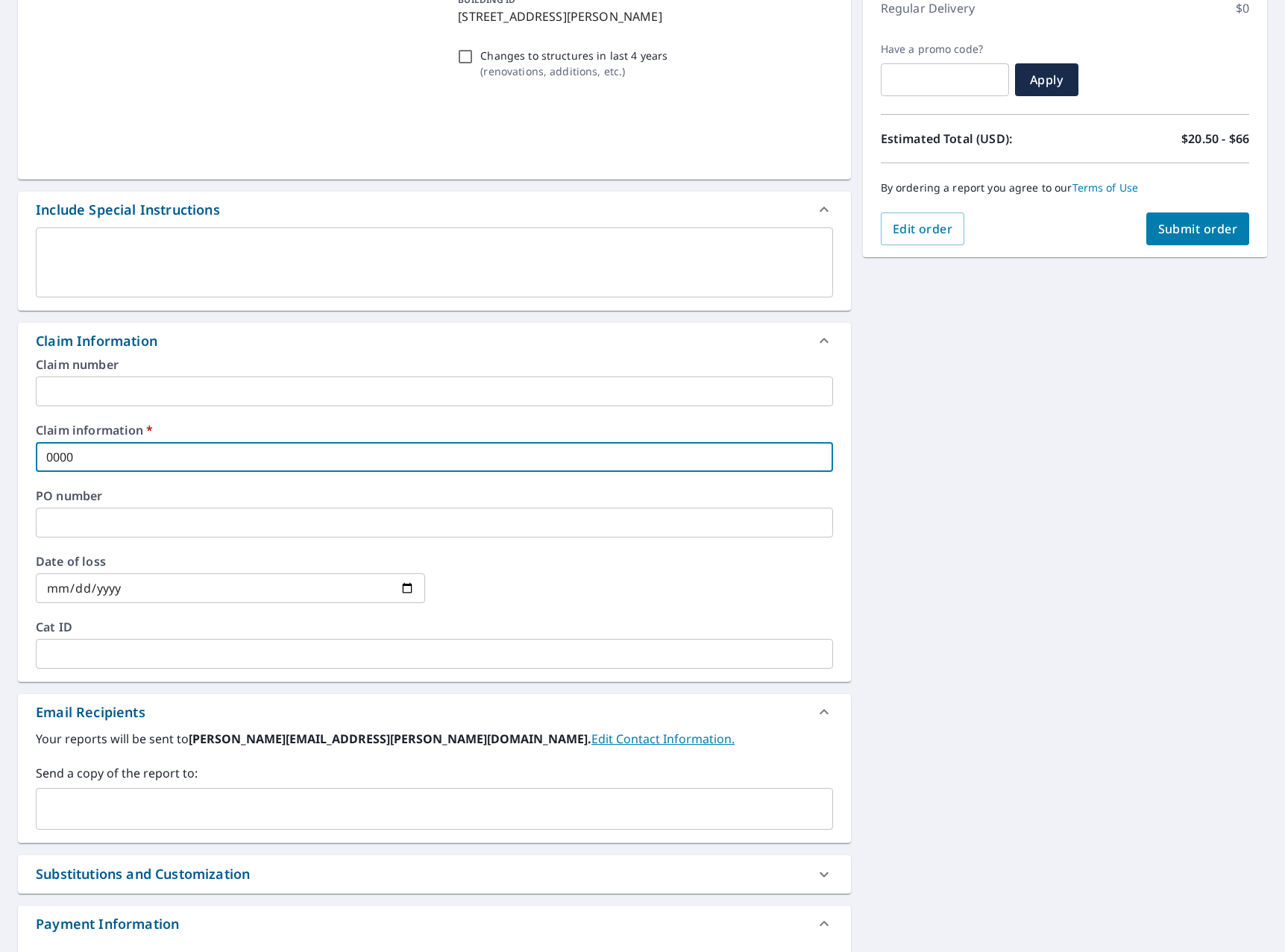
scroll to position [230, 0]
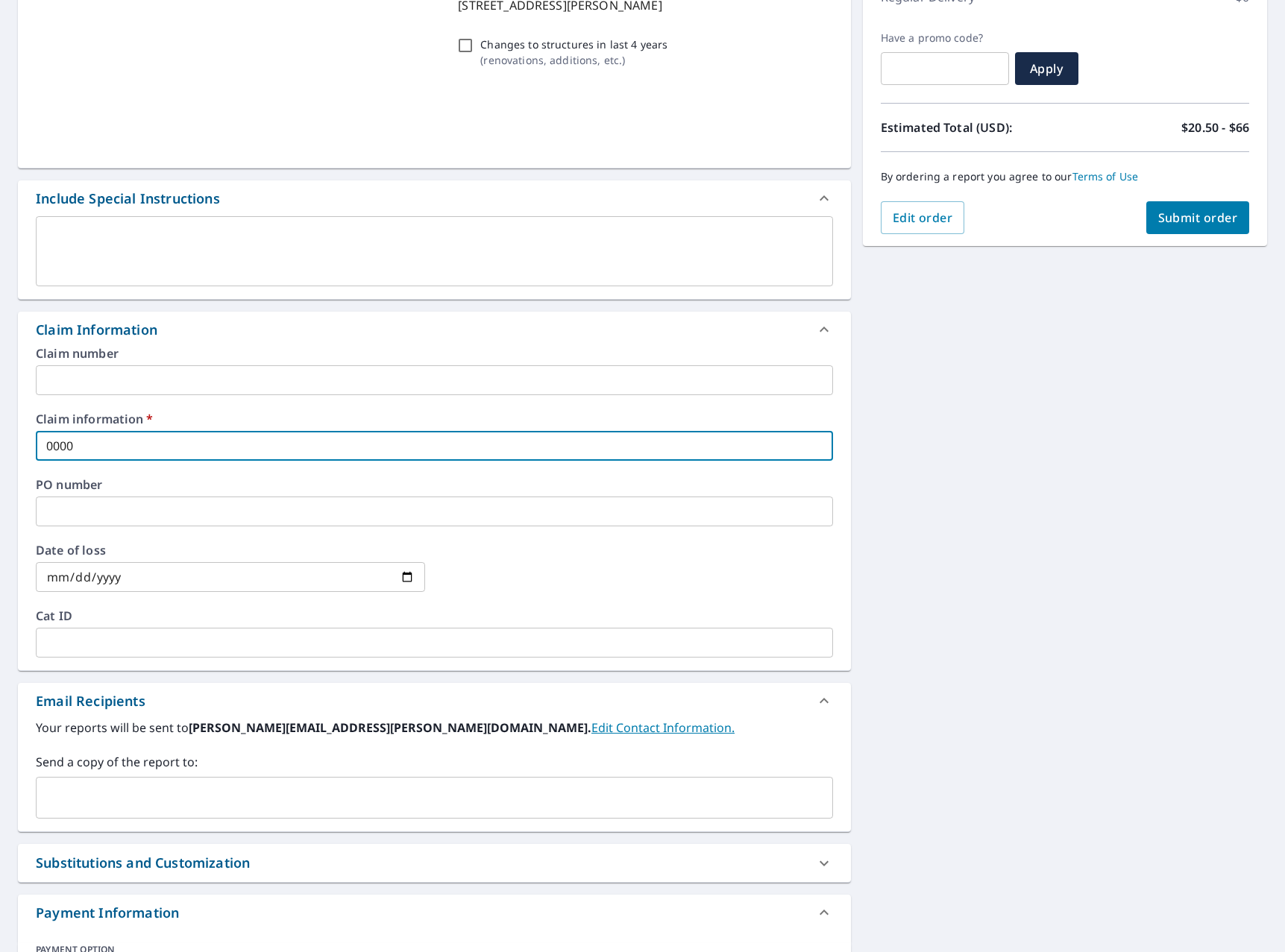
type input "0000"
click at [170, 792] on input "text" at bounding box center [423, 798] width 762 height 28
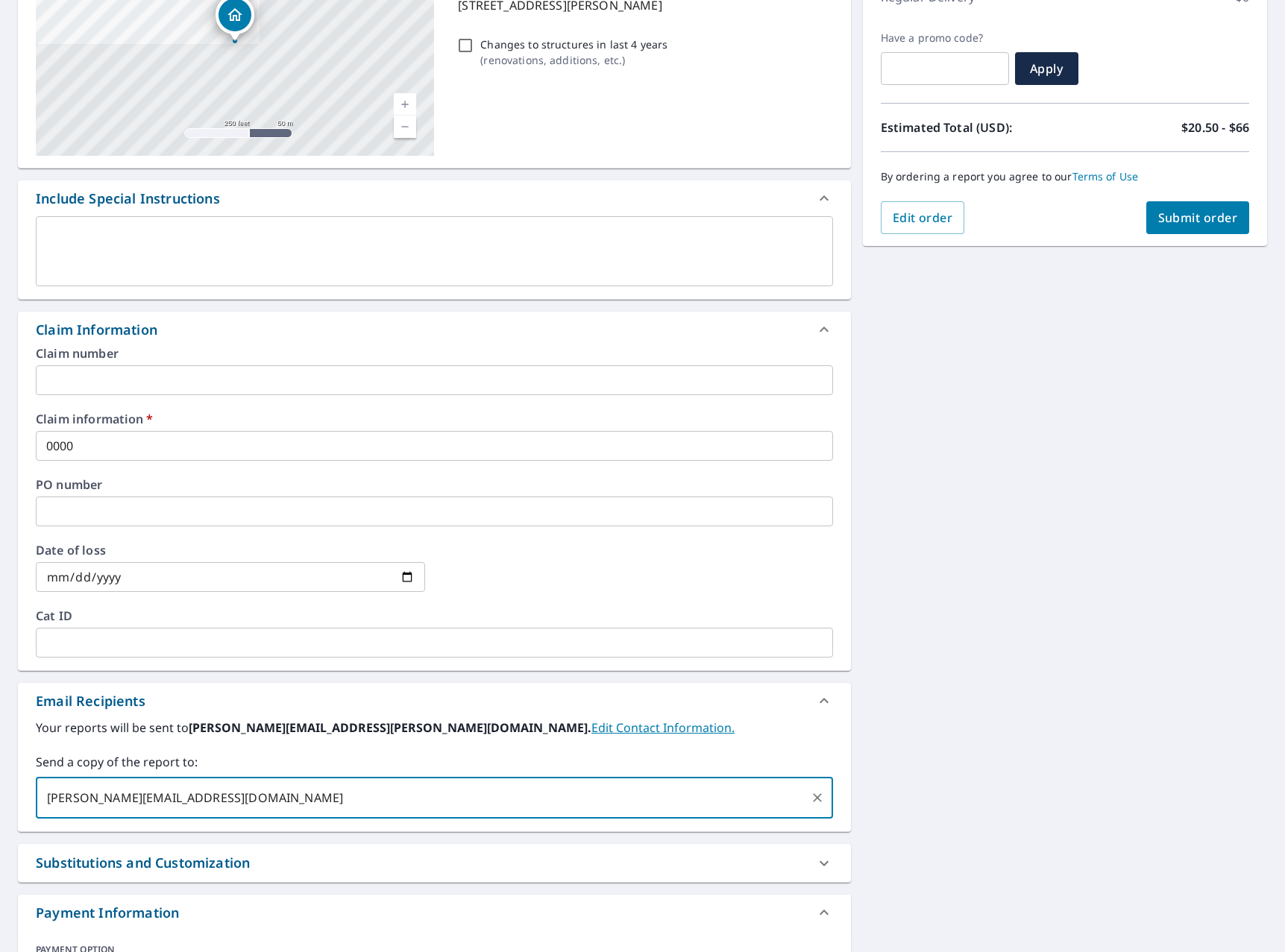
type input "[PERSON_NAME][EMAIL_ADDRESS][DOMAIN_NAME]"
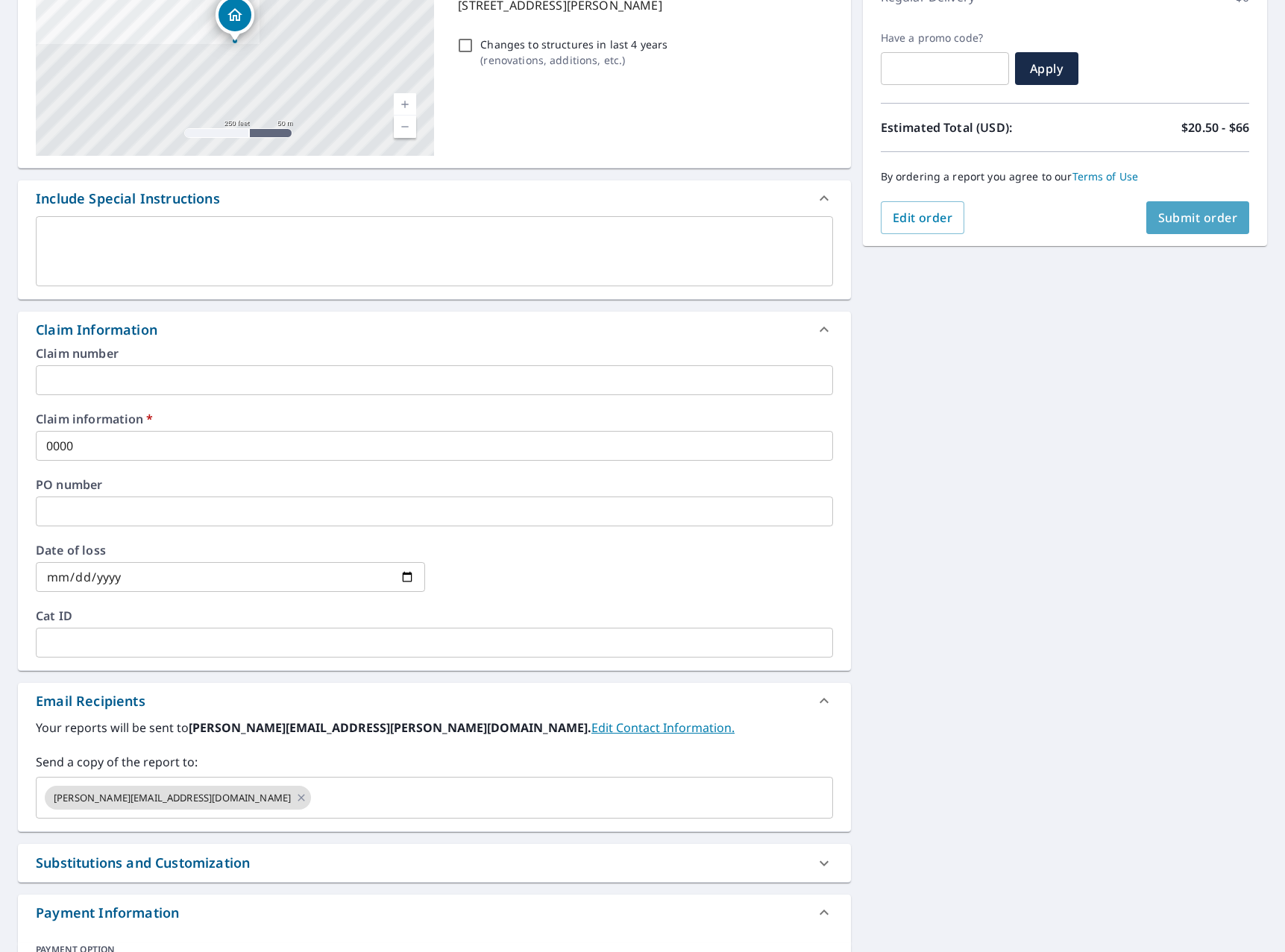
click at [1203, 210] on span "Submit order" at bounding box center [1198, 217] width 80 height 16
checkbox input "true"
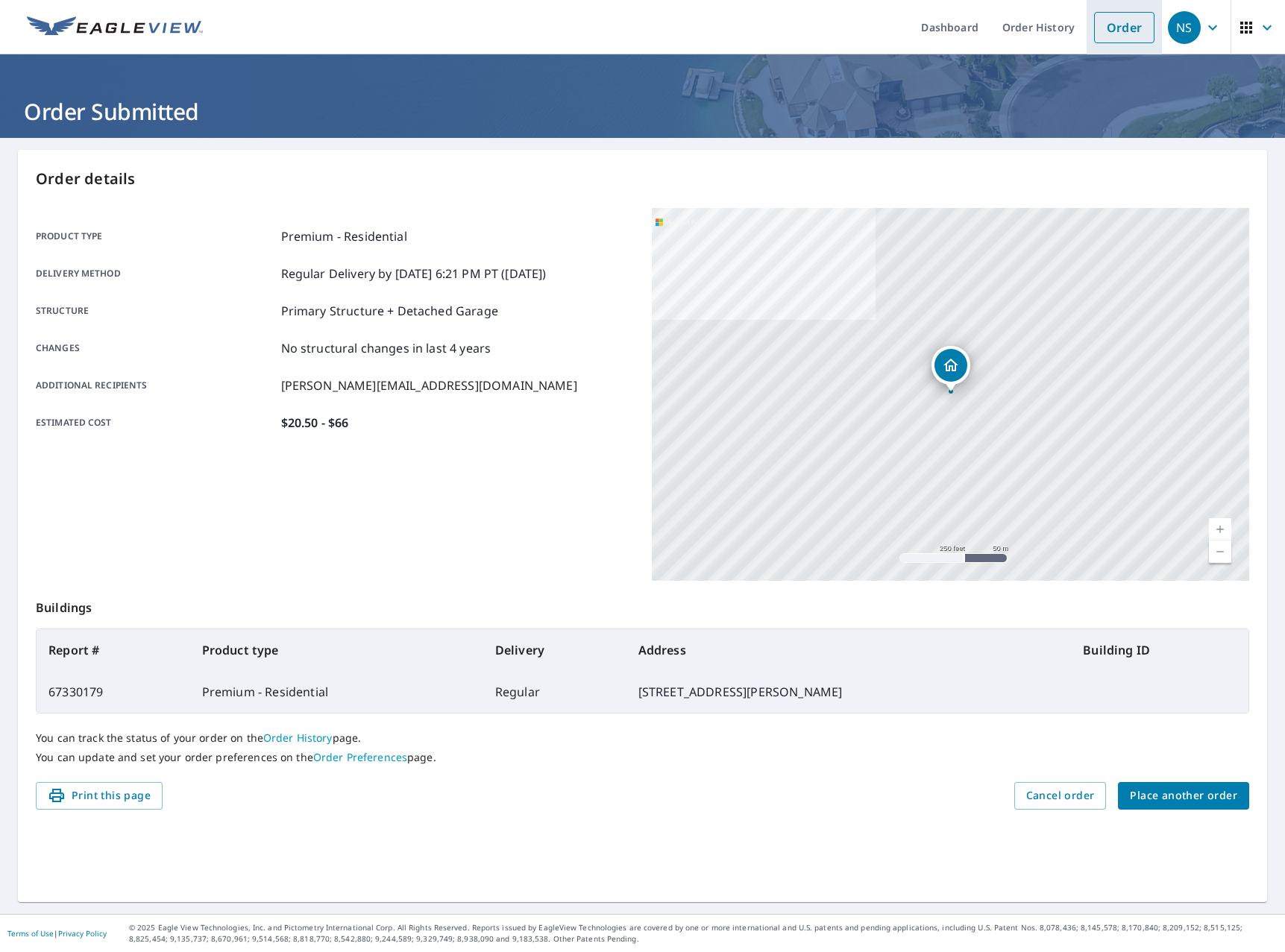
click at [1119, 24] on link "Order" at bounding box center [1124, 27] width 61 height 31
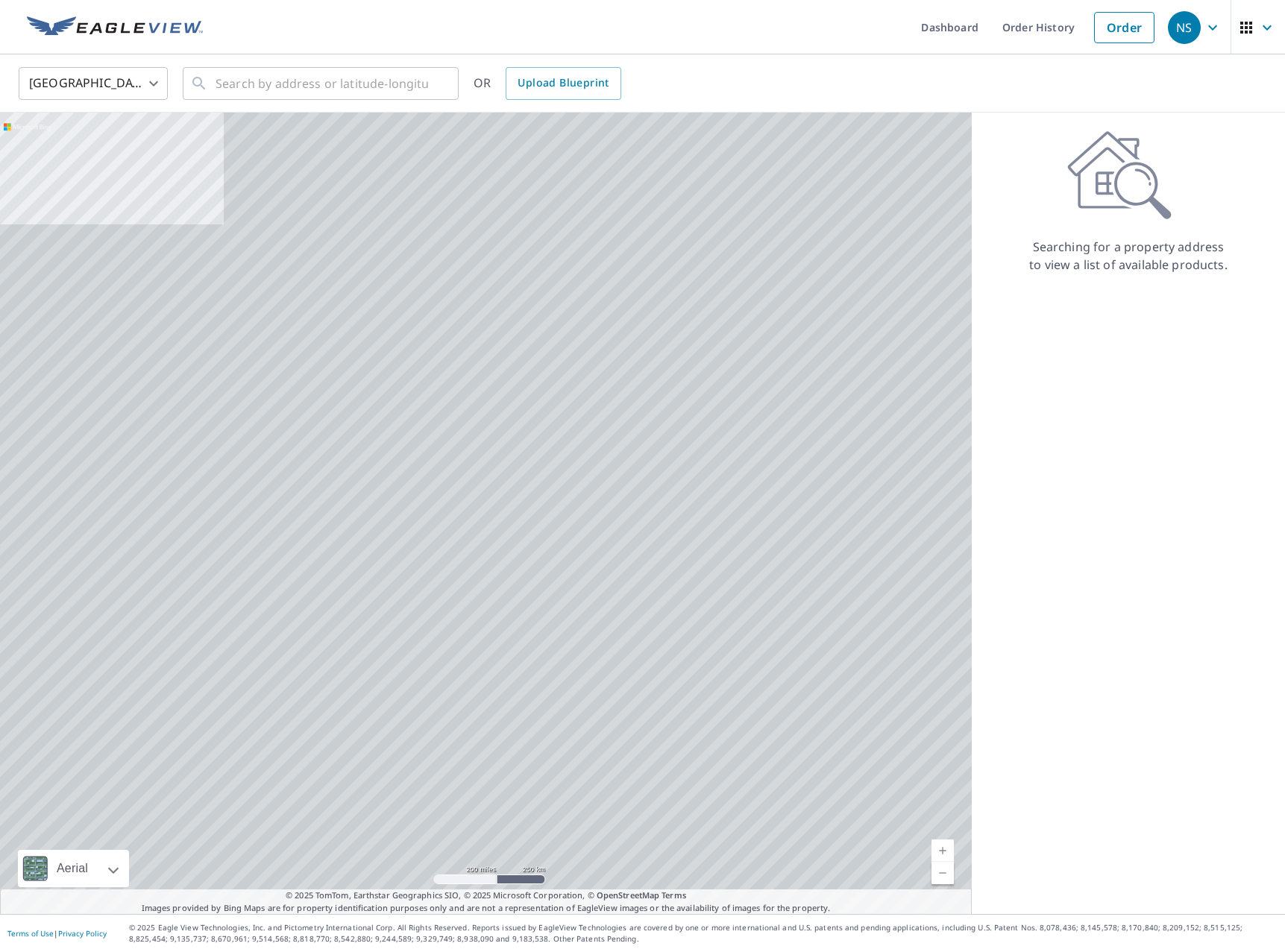
click at [338, 116] on div at bounding box center [486, 514] width 971 height 801
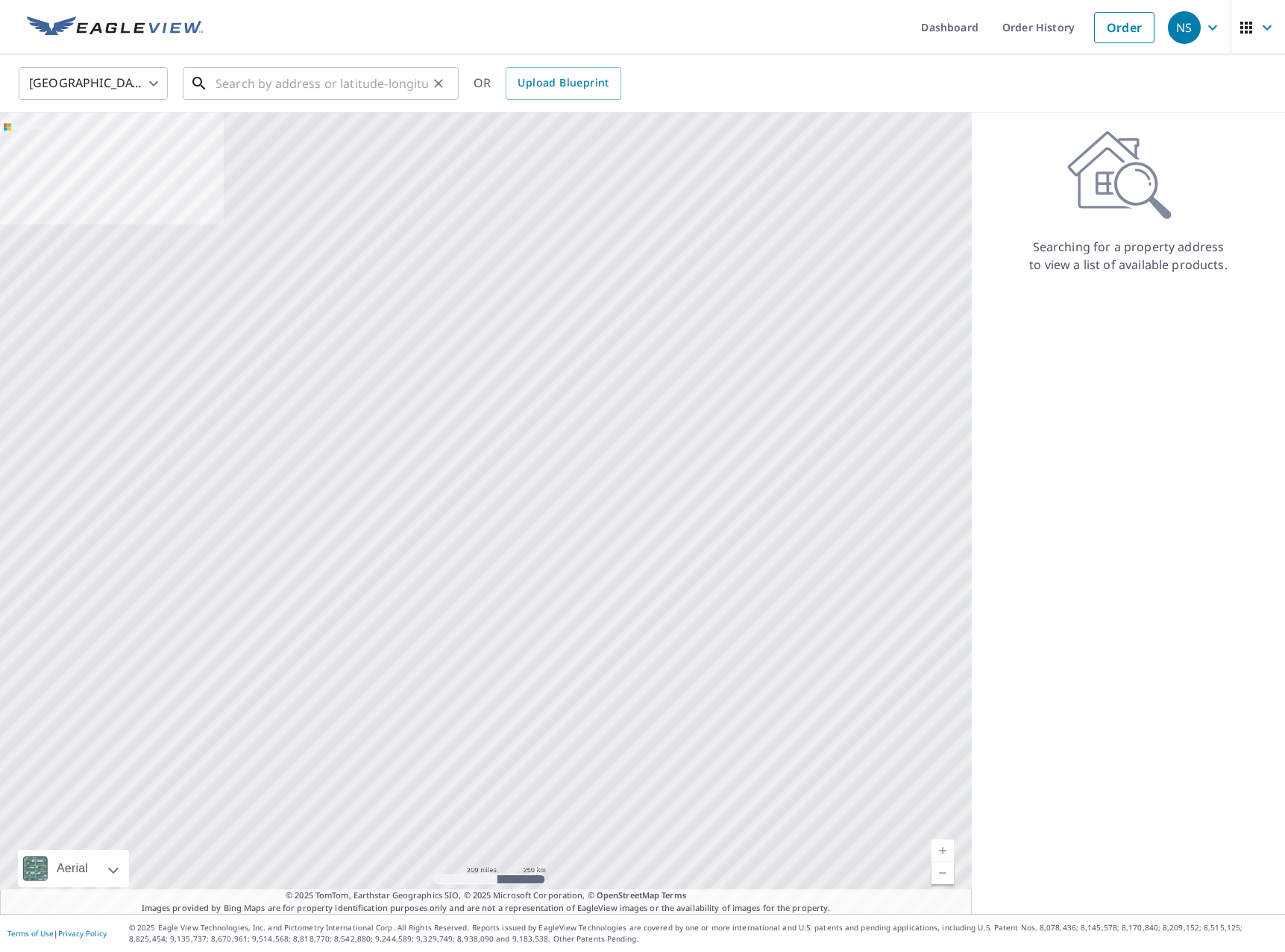
click at [335, 96] on input "text" at bounding box center [321, 83] width 212 height 42
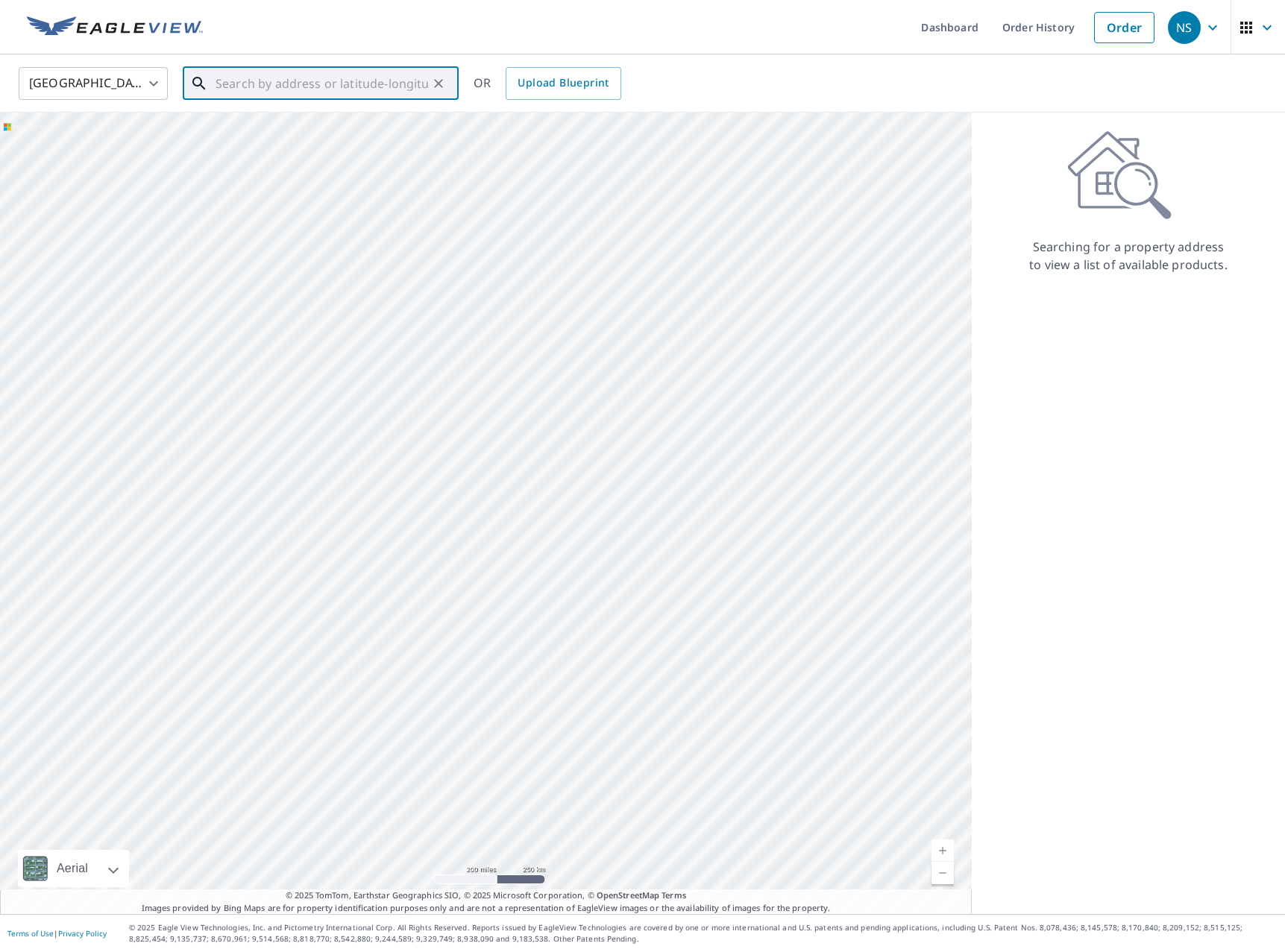
paste input "[STREET_ADDRESS]"
click at [314, 127] on span "[GEOGRAPHIC_DATA]" at bounding box center [329, 126] width 235 height 18
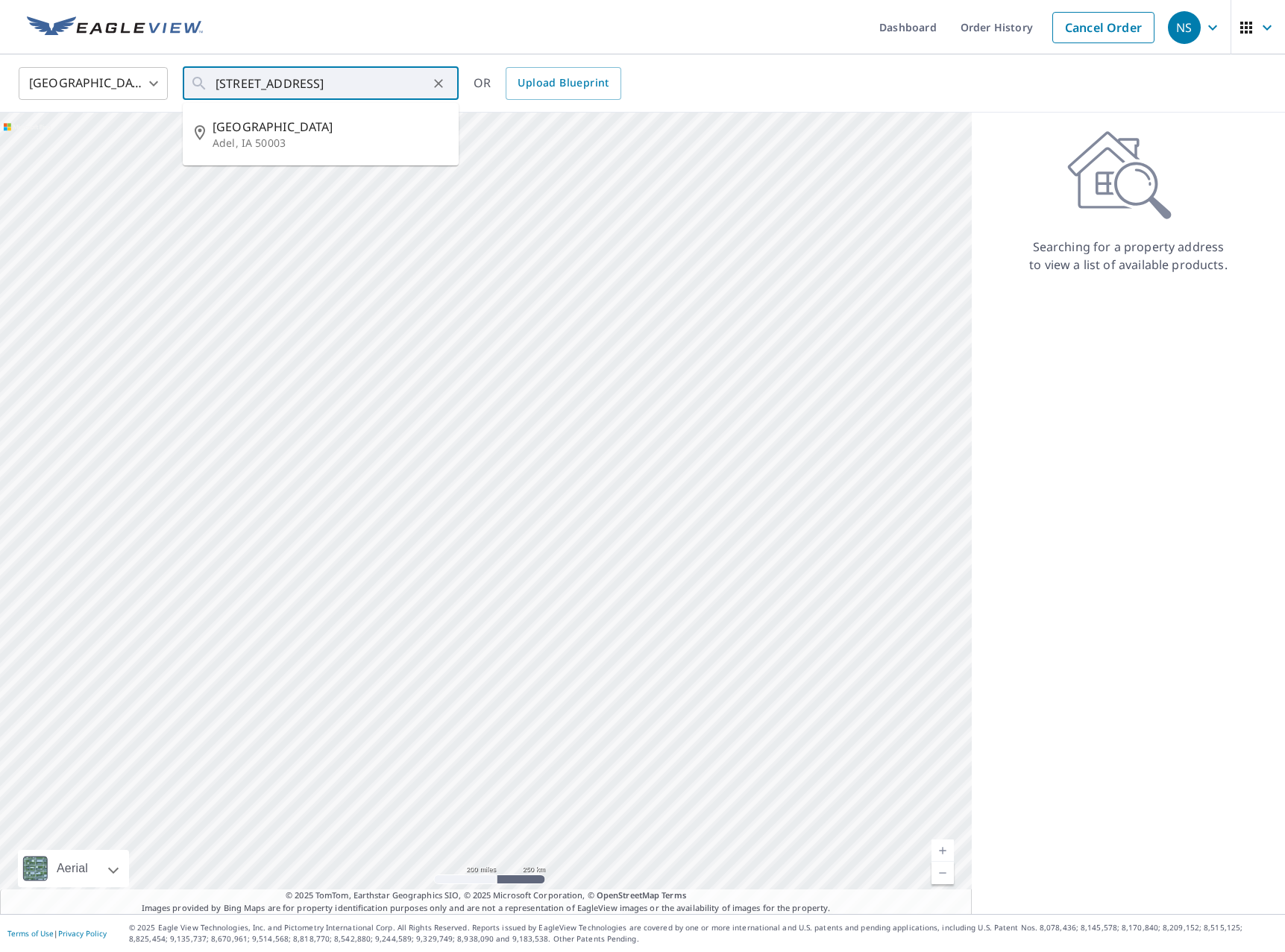
type input "[STREET_ADDRESS][PERSON_NAME]"
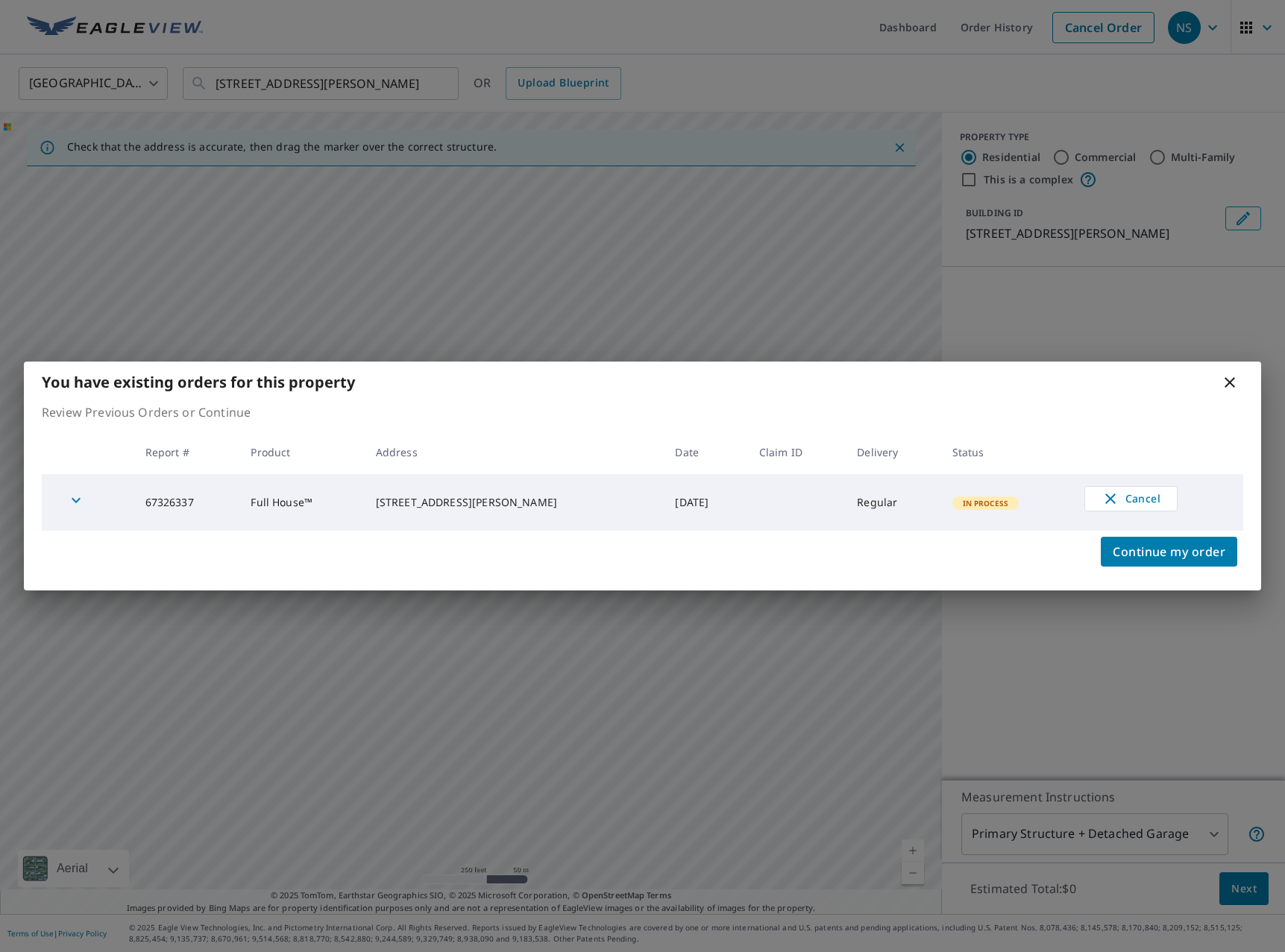
click at [1233, 379] on icon at bounding box center [1229, 382] width 11 height 11
